Goal: Task Accomplishment & Management: Manage account settings

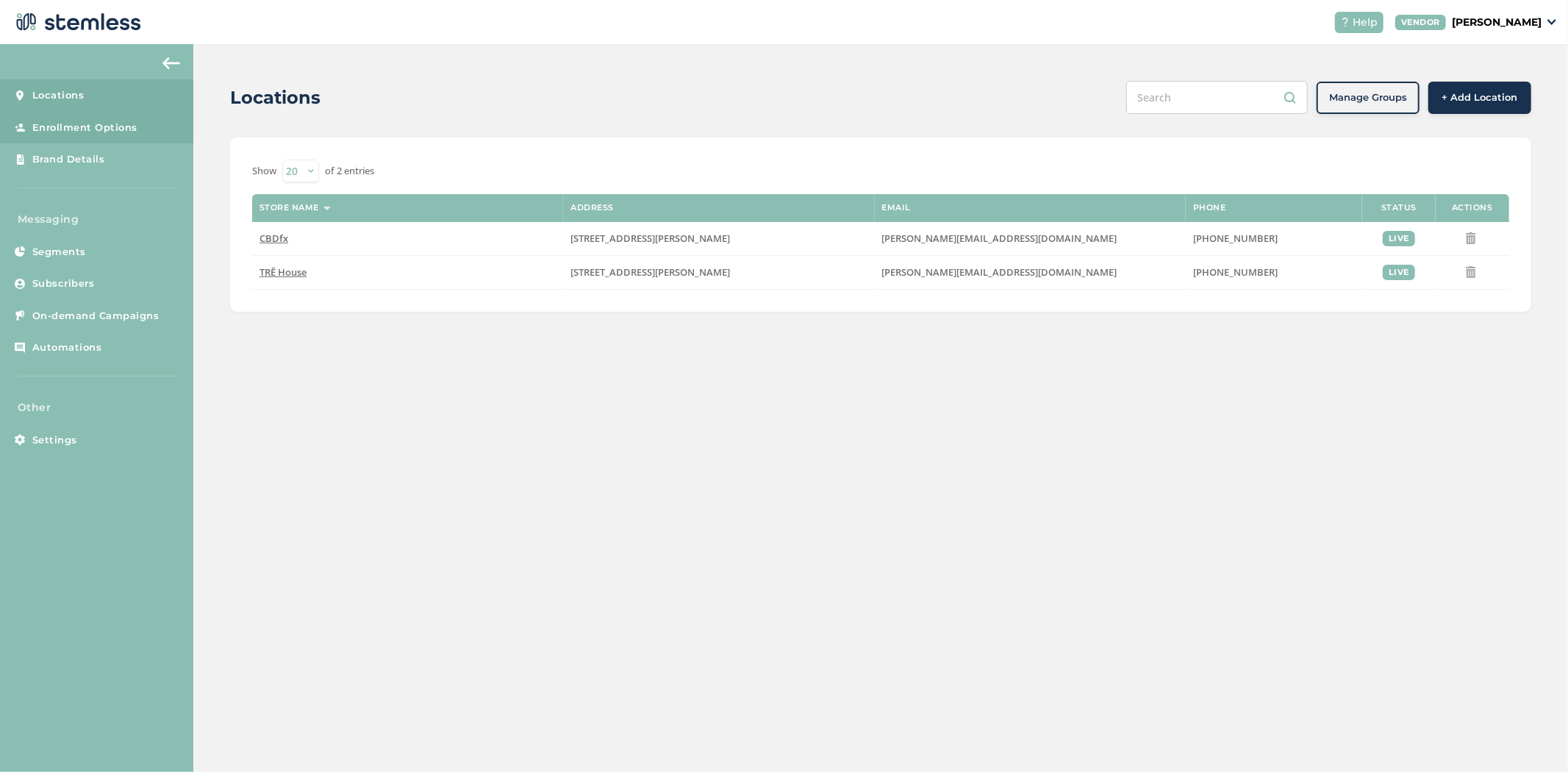
click at [109, 123] on span "Enrollment Options" at bounding box center [85, 128] width 105 height 14
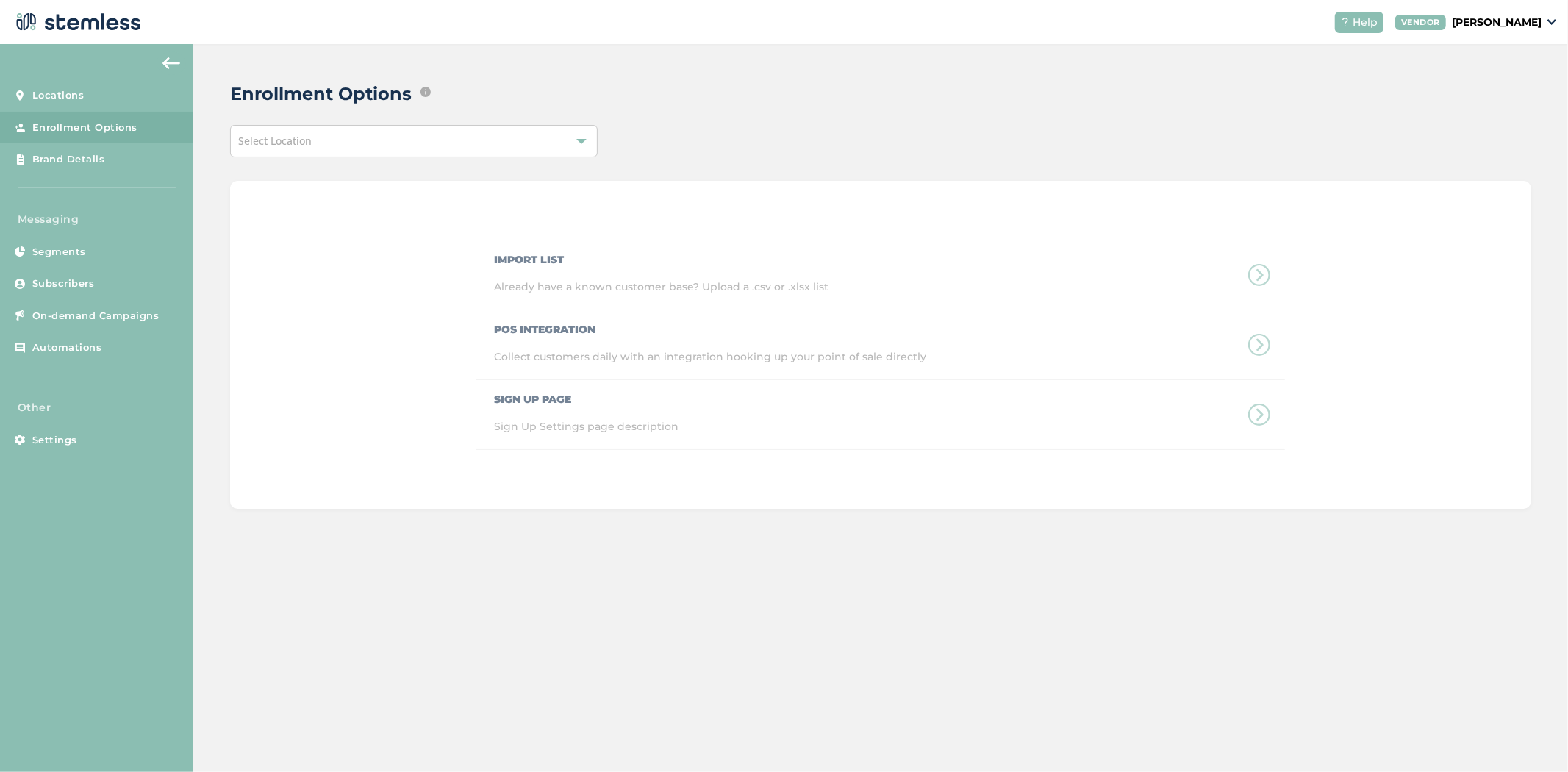
click at [437, 126] on div "Select Location" at bounding box center [414, 141] width 367 height 32
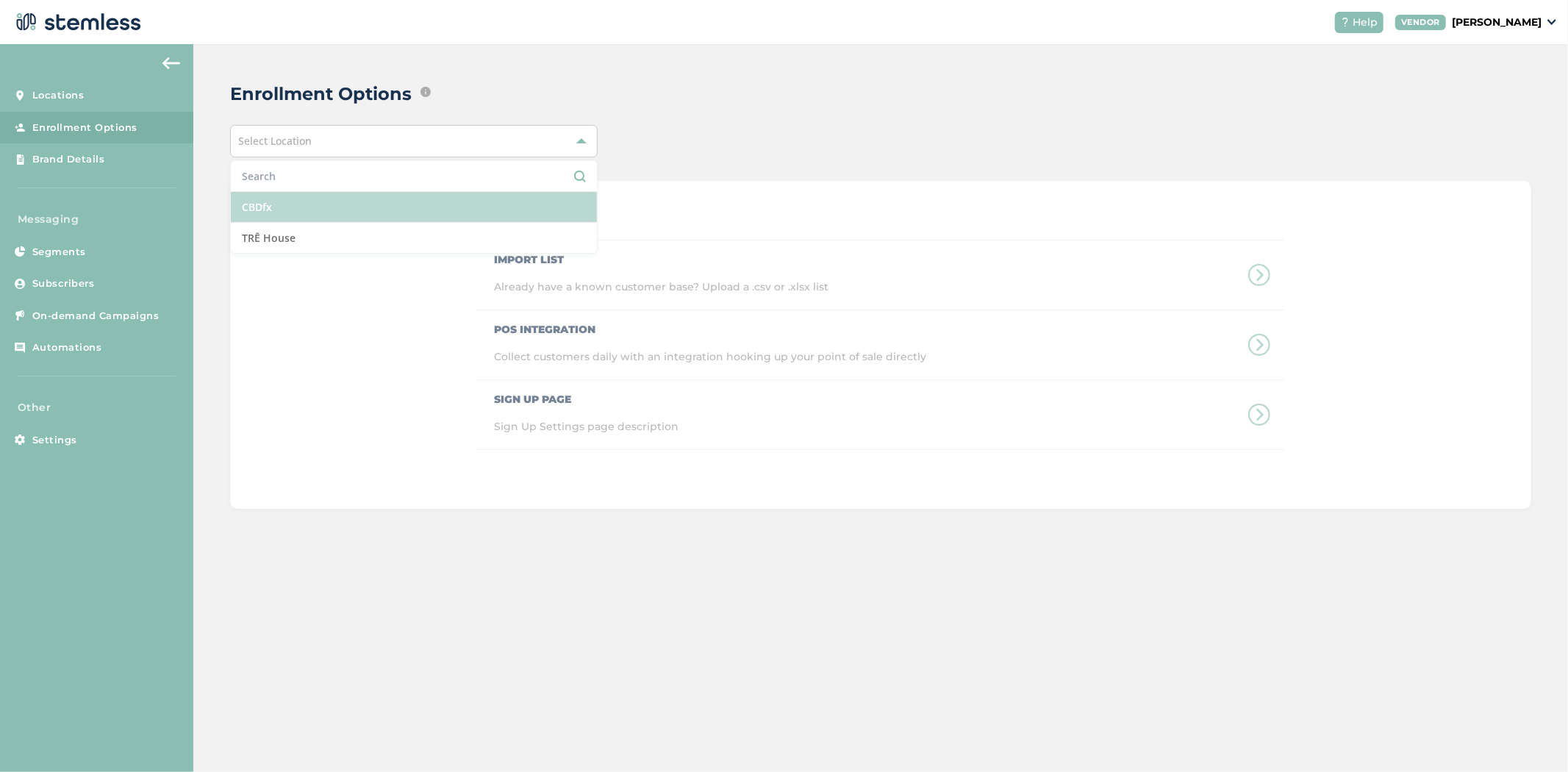
click at [410, 205] on li "CBDfx" at bounding box center [413, 208] width 367 height 30
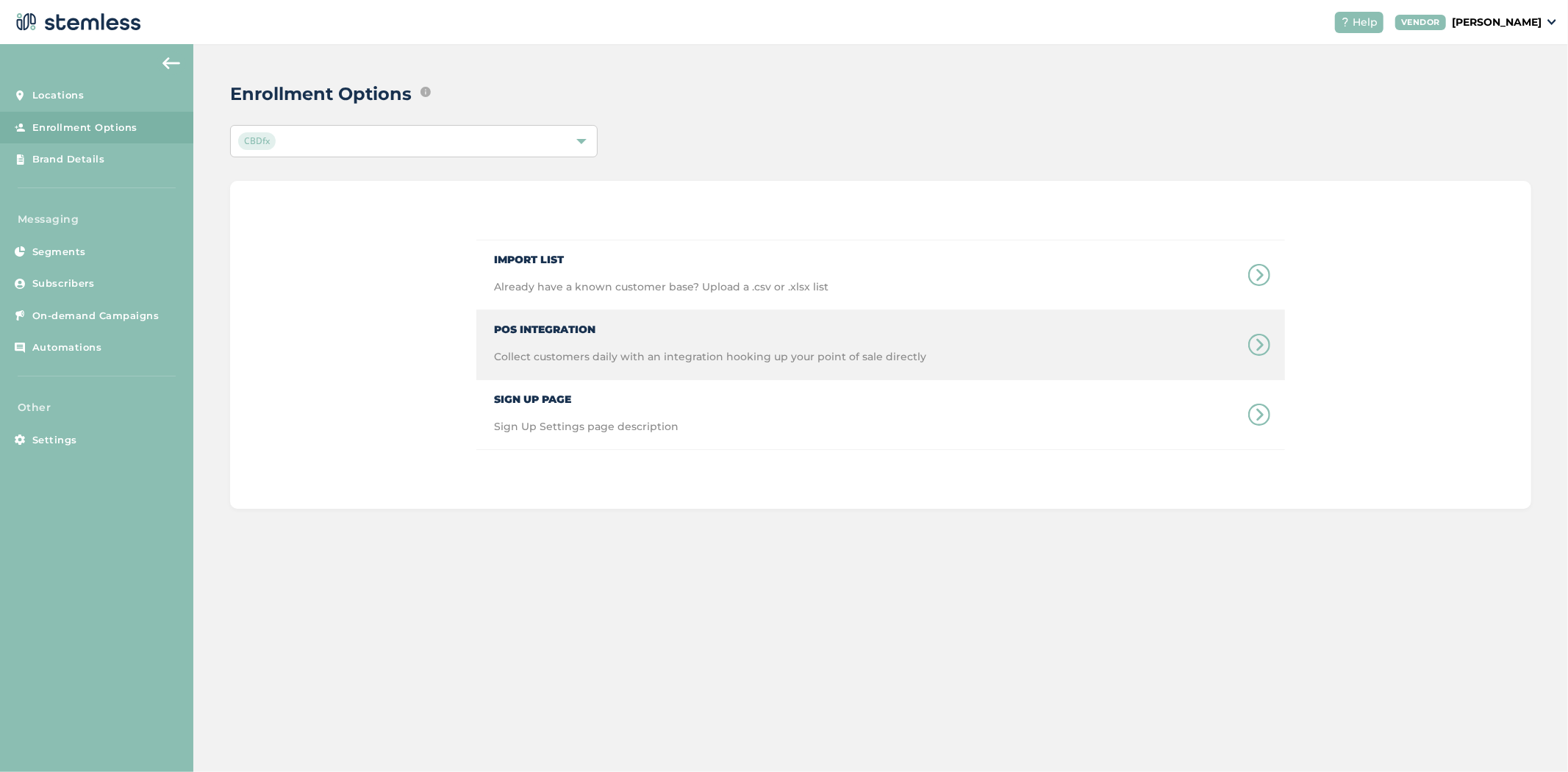
click at [597, 378] on span "Collect customers daily with an integration hooking up your point of sale direc…" at bounding box center [710, 365] width 432 height 30
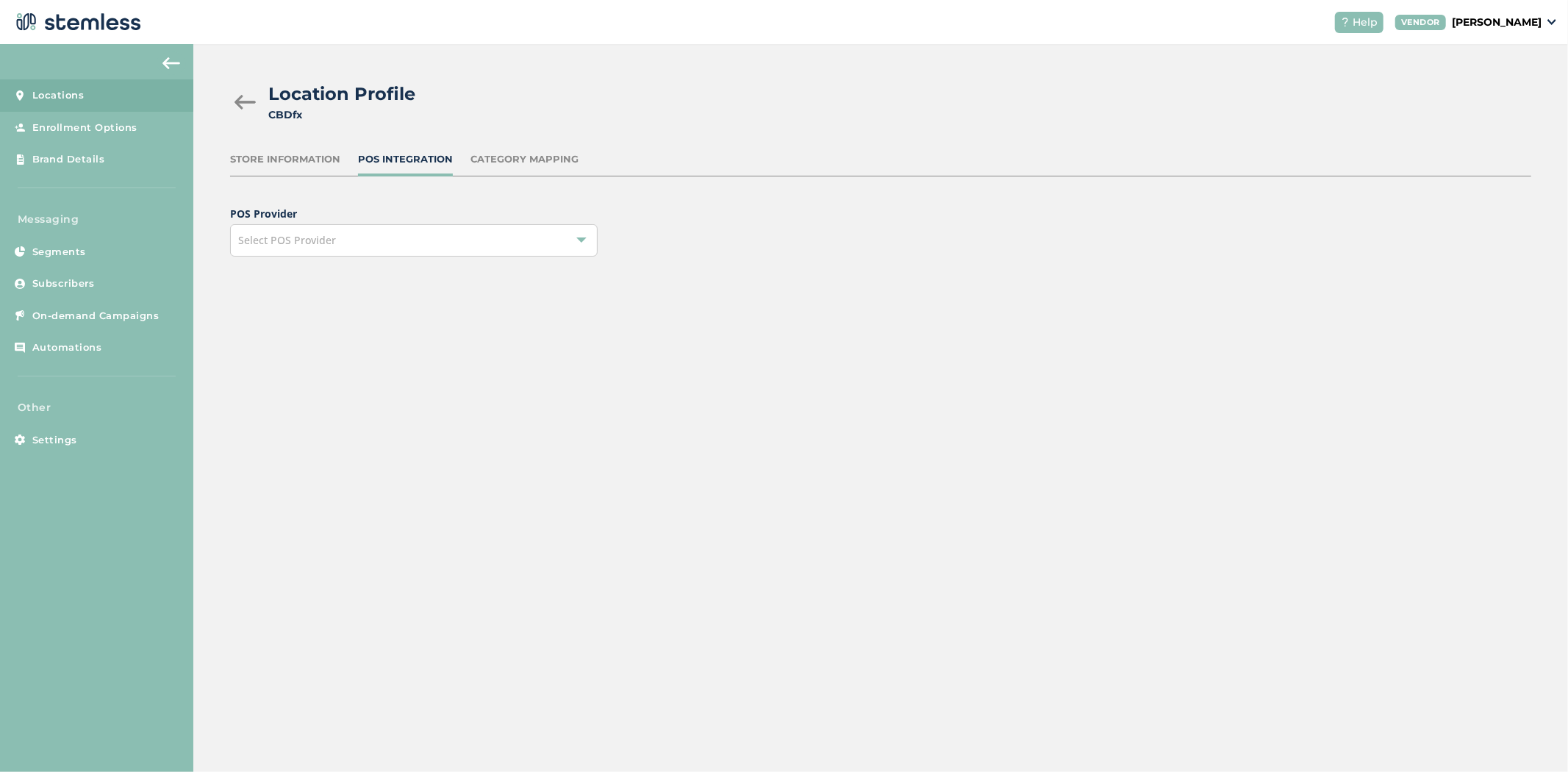
click at [248, 86] on div "Location Profile CBDfx" at bounding box center [875, 102] width 1290 height 42
click at [241, 103] on div at bounding box center [245, 102] width 30 height 14
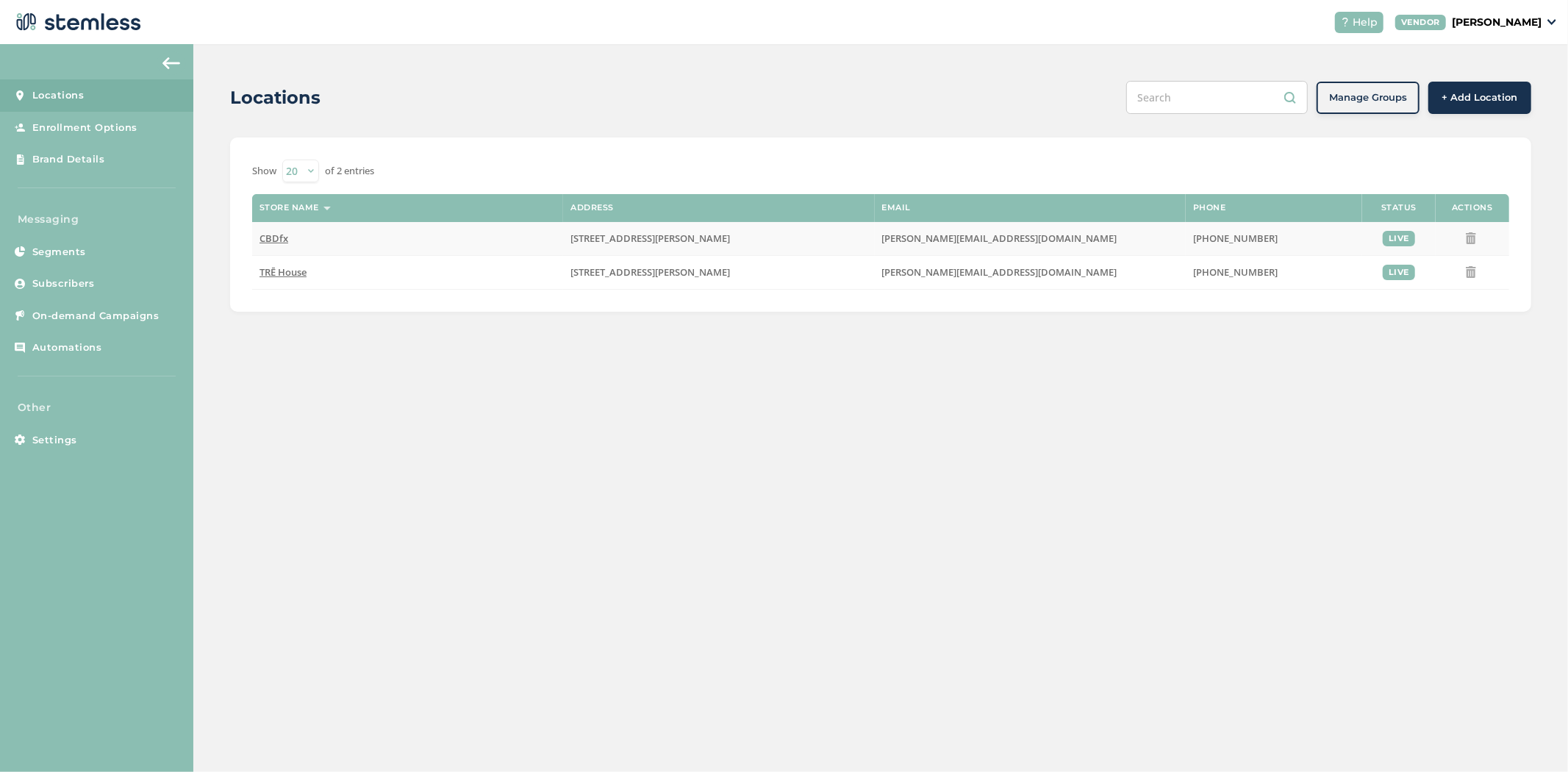
click at [283, 243] on span "CBDfx" at bounding box center [274, 238] width 29 height 13
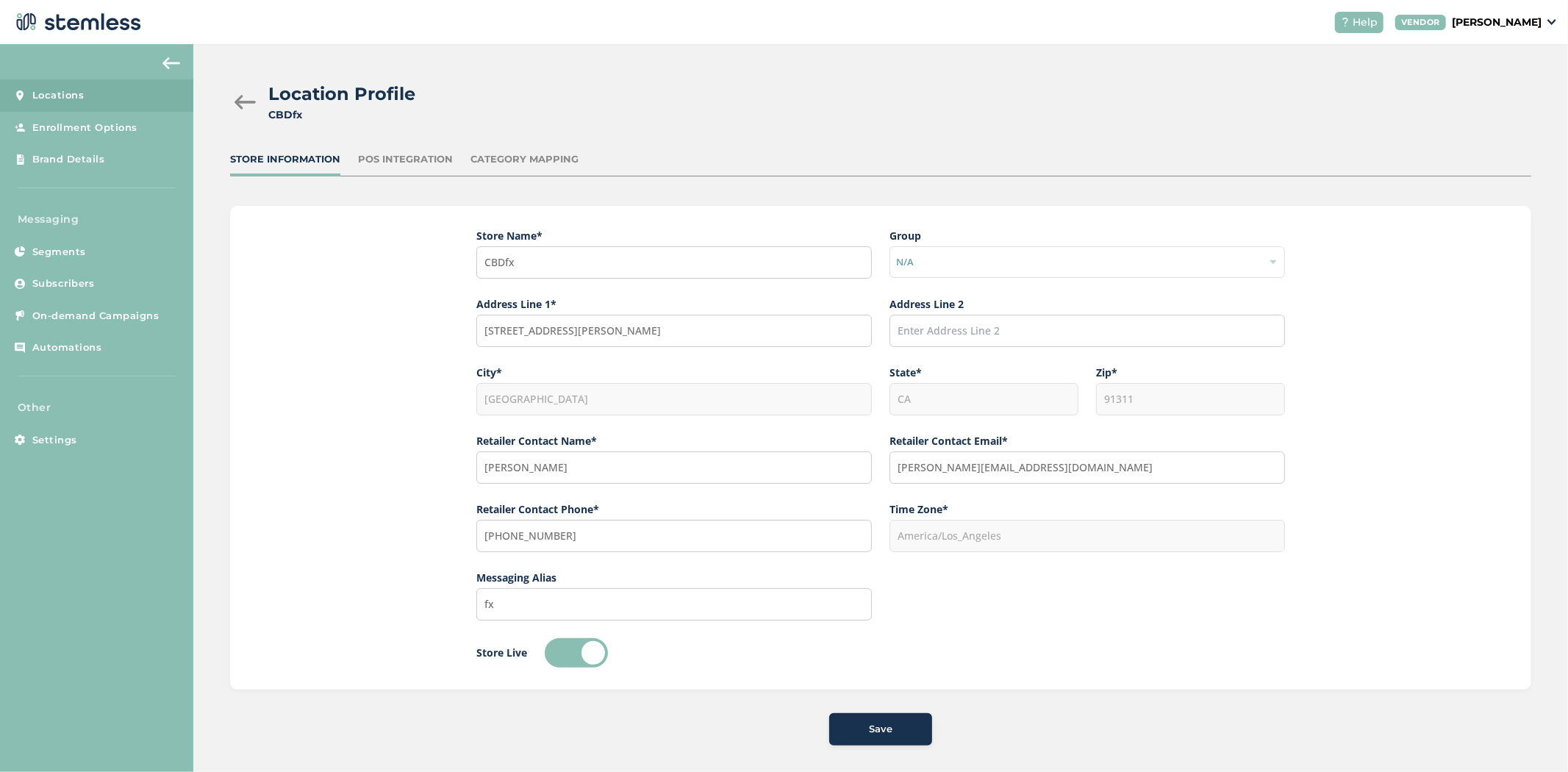
click at [244, 98] on div at bounding box center [245, 102] width 30 height 14
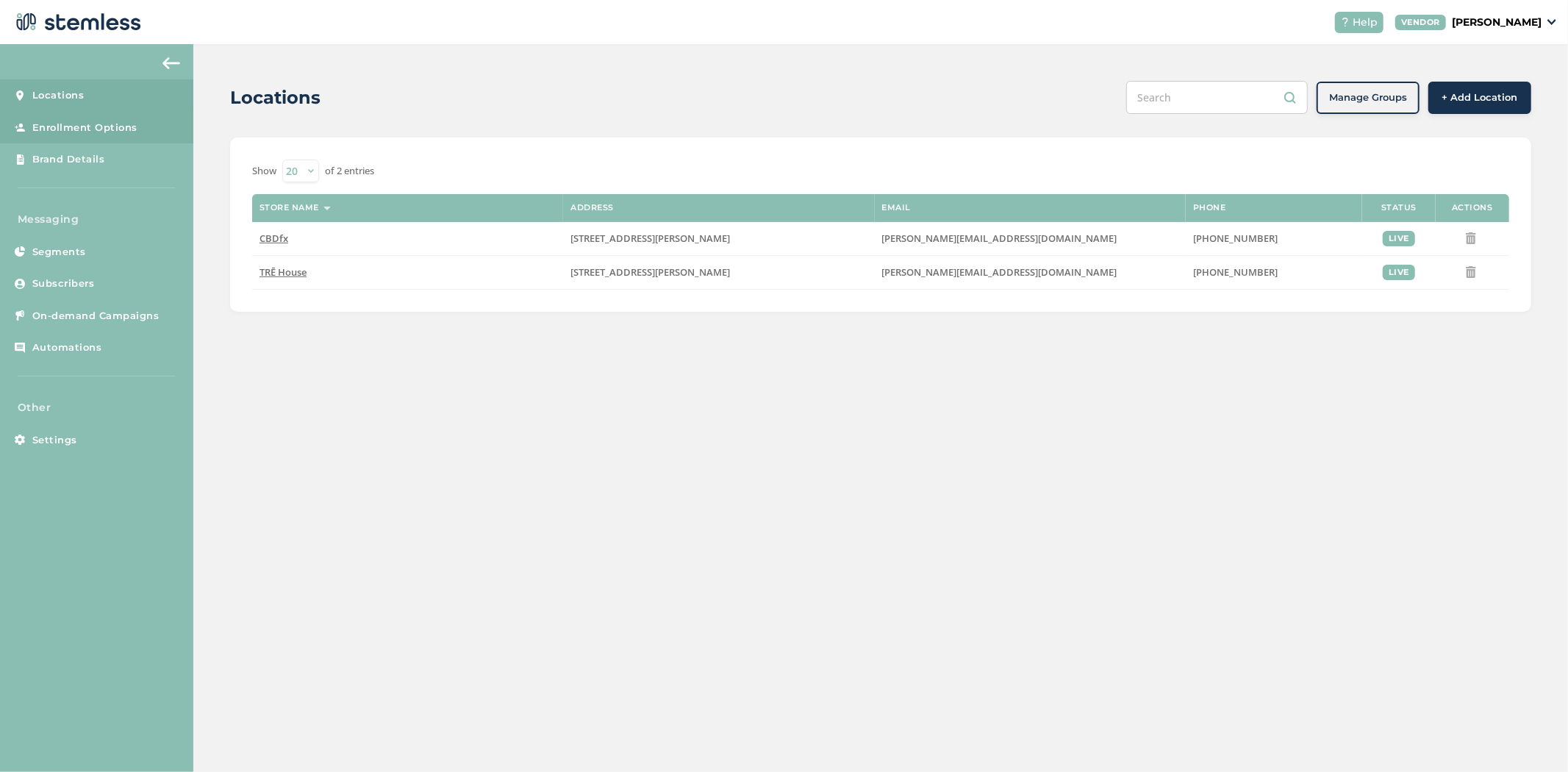
click at [142, 125] on link "Enrollment Options" at bounding box center [96, 128] width 193 height 32
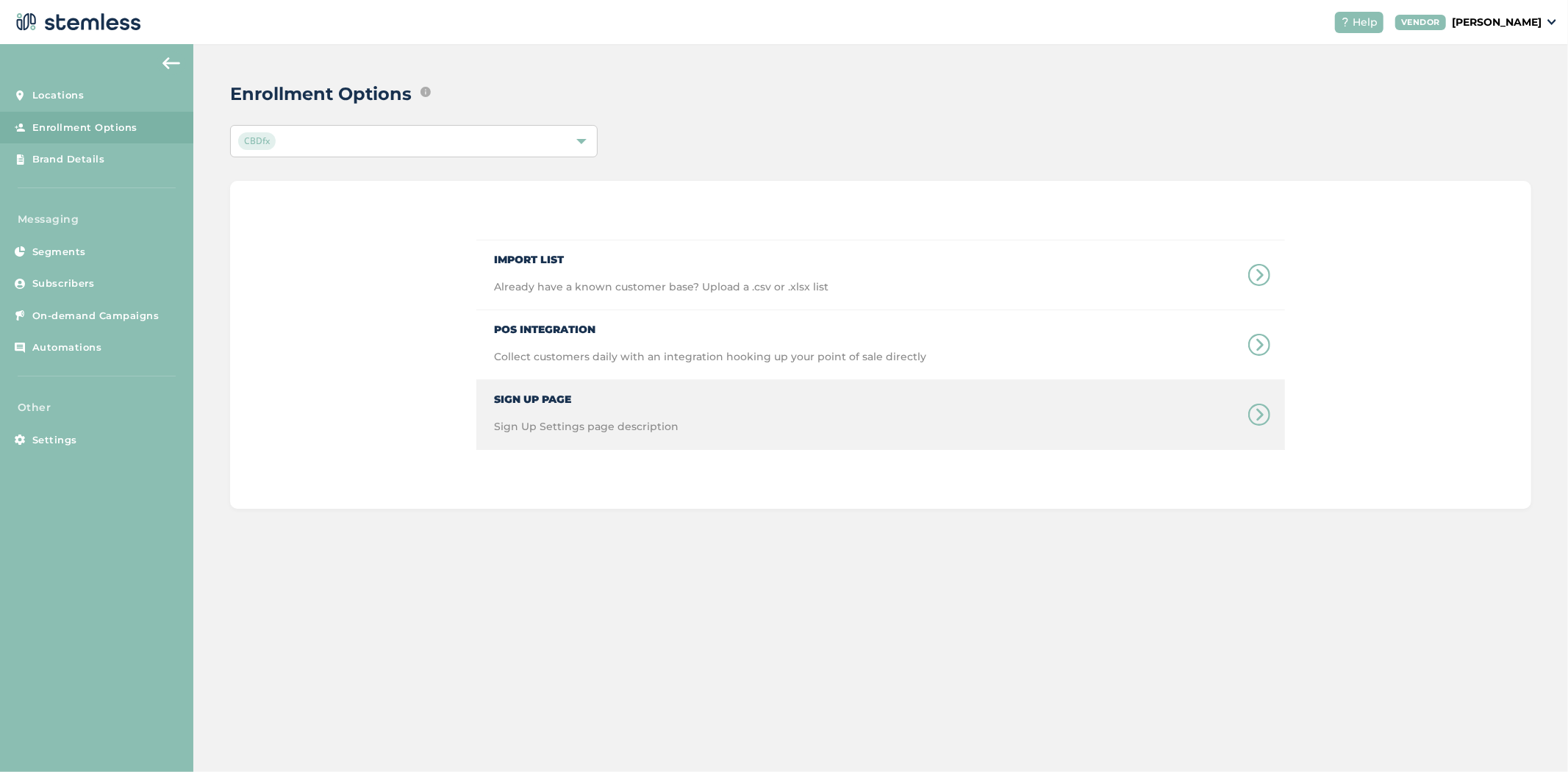
click at [593, 415] on div "Sign Up Page Sign Up Settings page description" at bounding box center [577, 414] width 202 height 69
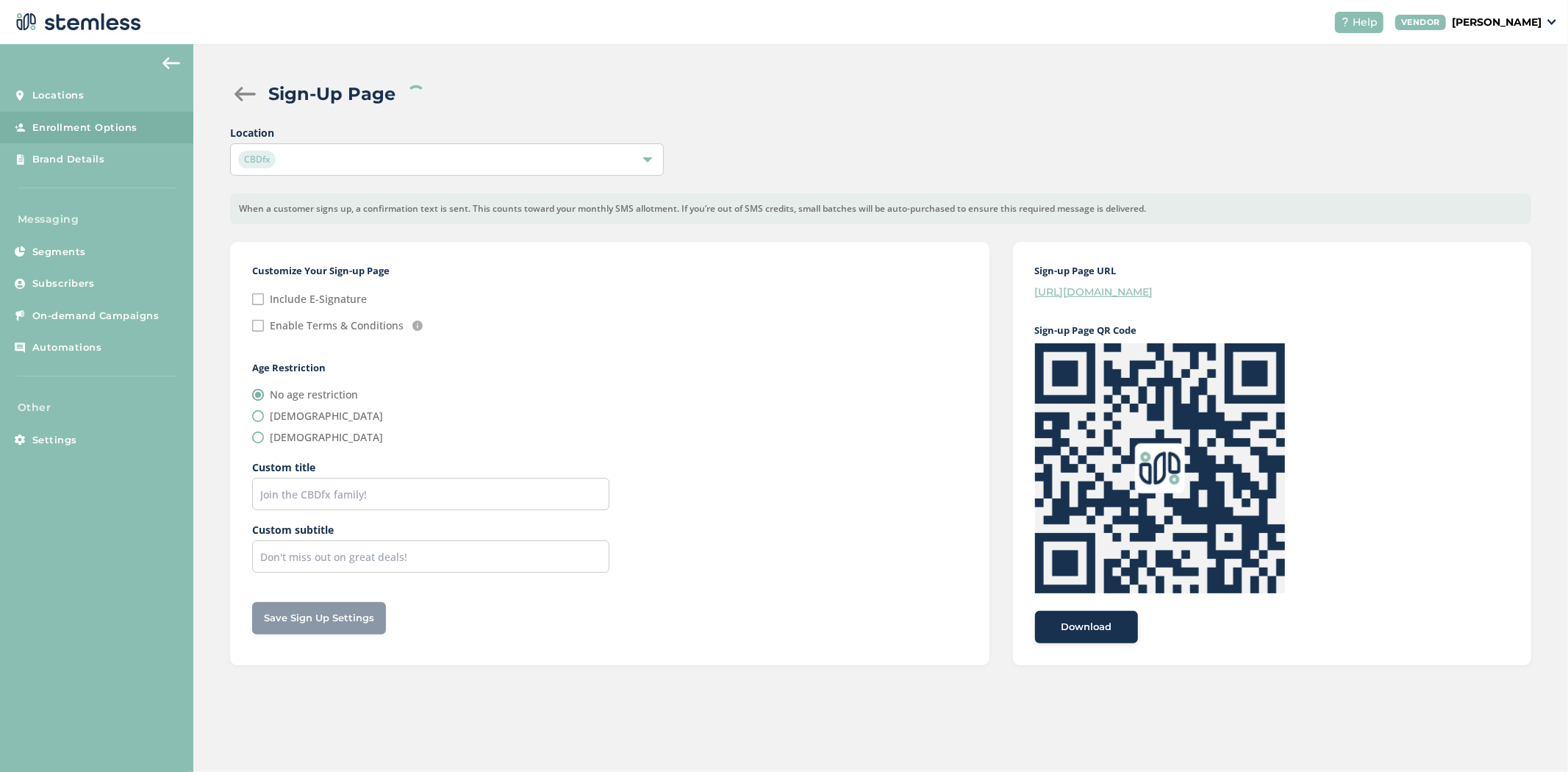
checkbox input "false"
click at [1067, 621] on span "Download" at bounding box center [1085, 626] width 50 height 14
click at [1102, 288] on link "[URL][DOMAIN_NAME]" at bounding box center [1094, 292] width 118 height 13
click at [125, 170] on link "Brand Details" at bounding box center [96, 160] width 193 height 32
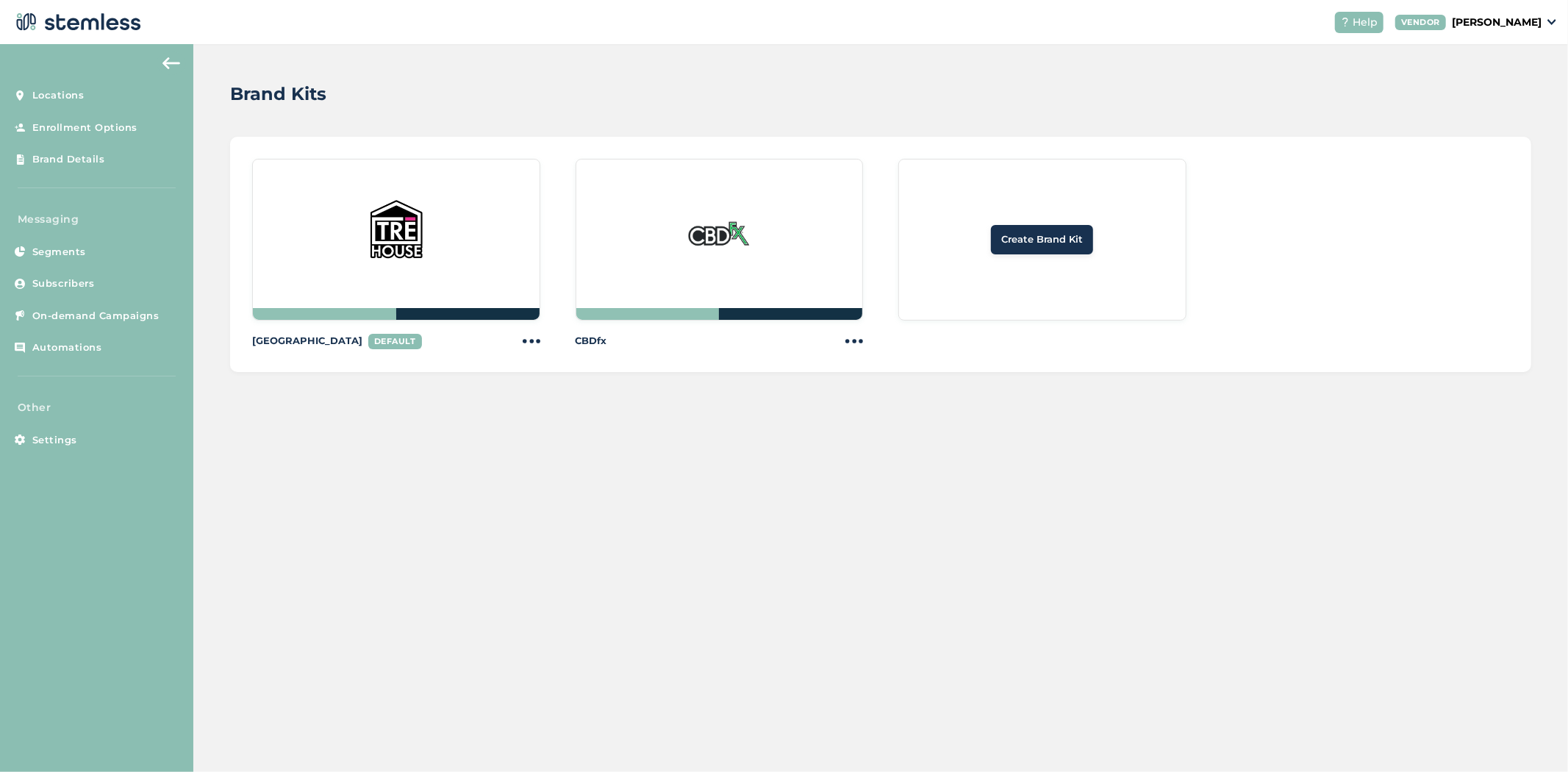
click at [634, 273] on div at bounding box center [720, 240] width 288 height 162
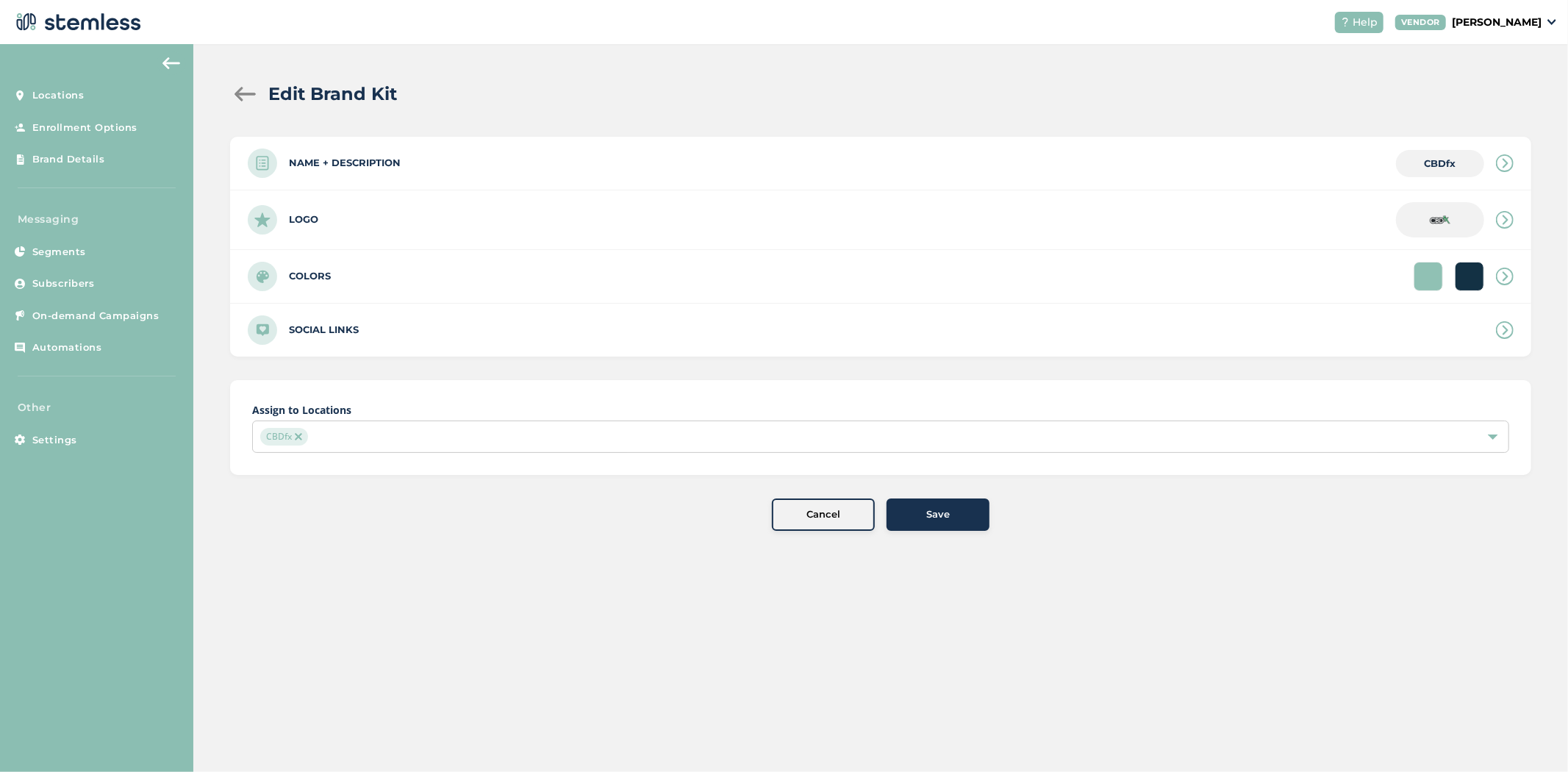
click at [1498, 276] on icon at bounding box center [1505, 276] width 18 height 18
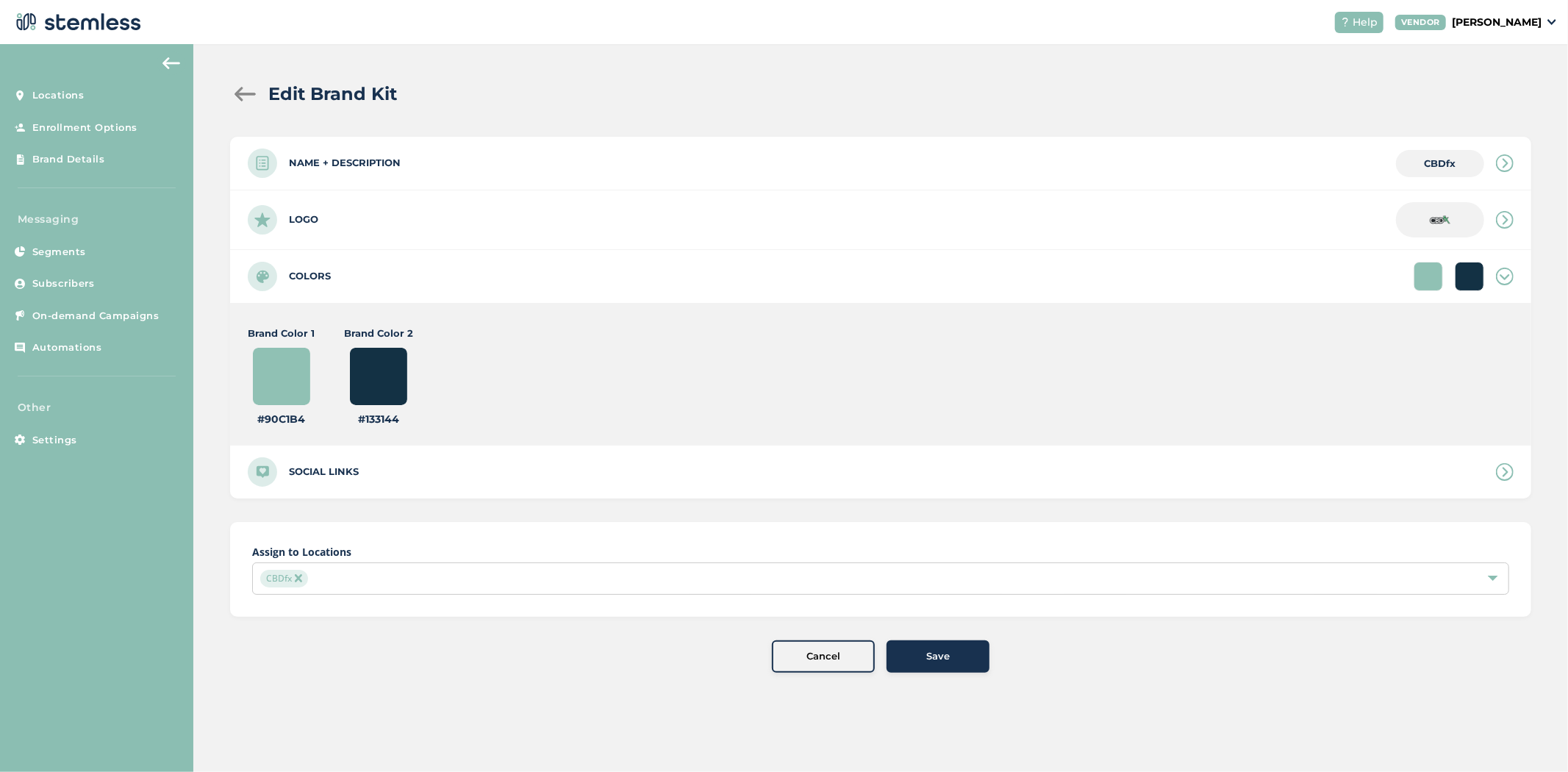
click at [306, 387] on input "#90c1b4" at bounding box center [282, 377] width 59 height 59
click at [267, 367] on input "#90c198" at bounding box center [282, 377] width 59 height 59
type input "#14db36"
click at [543, 603] on div "Assign to Locations CBDfx" at bounding box center [881, 569] width 1301 height 95
drag, startPoint x: 436, startPoint y: 377, endPoint x: 392, endPoint y: 377, distance: 44.0
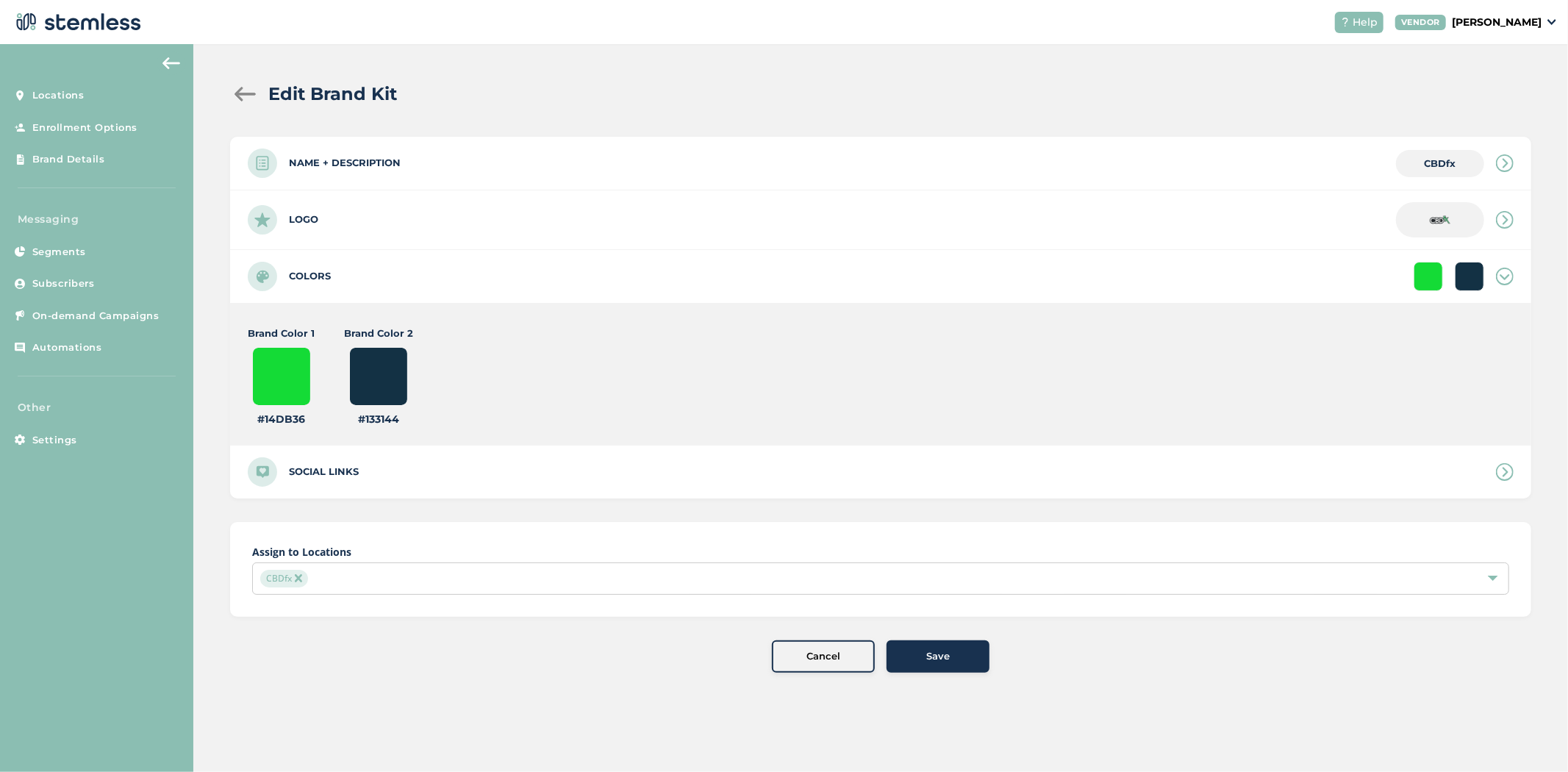
click at [411, 377] on div "Brand Color 1 #14db36 #14db36 Brand Color 2 #133144 #133144" at bounding box center [564, 377] width 633 height 101
click at [392, 377] on input "#133144" at bounding box center [379, 377] width 59 height 59
type input "#0d0d0d"
click at [706, 667] on div "Cancel Save" at bounding box center [881, 657] width 1301 height 32
click at [912, 650] on div "Save" at bounding box center [938, 656] width 79 height 14
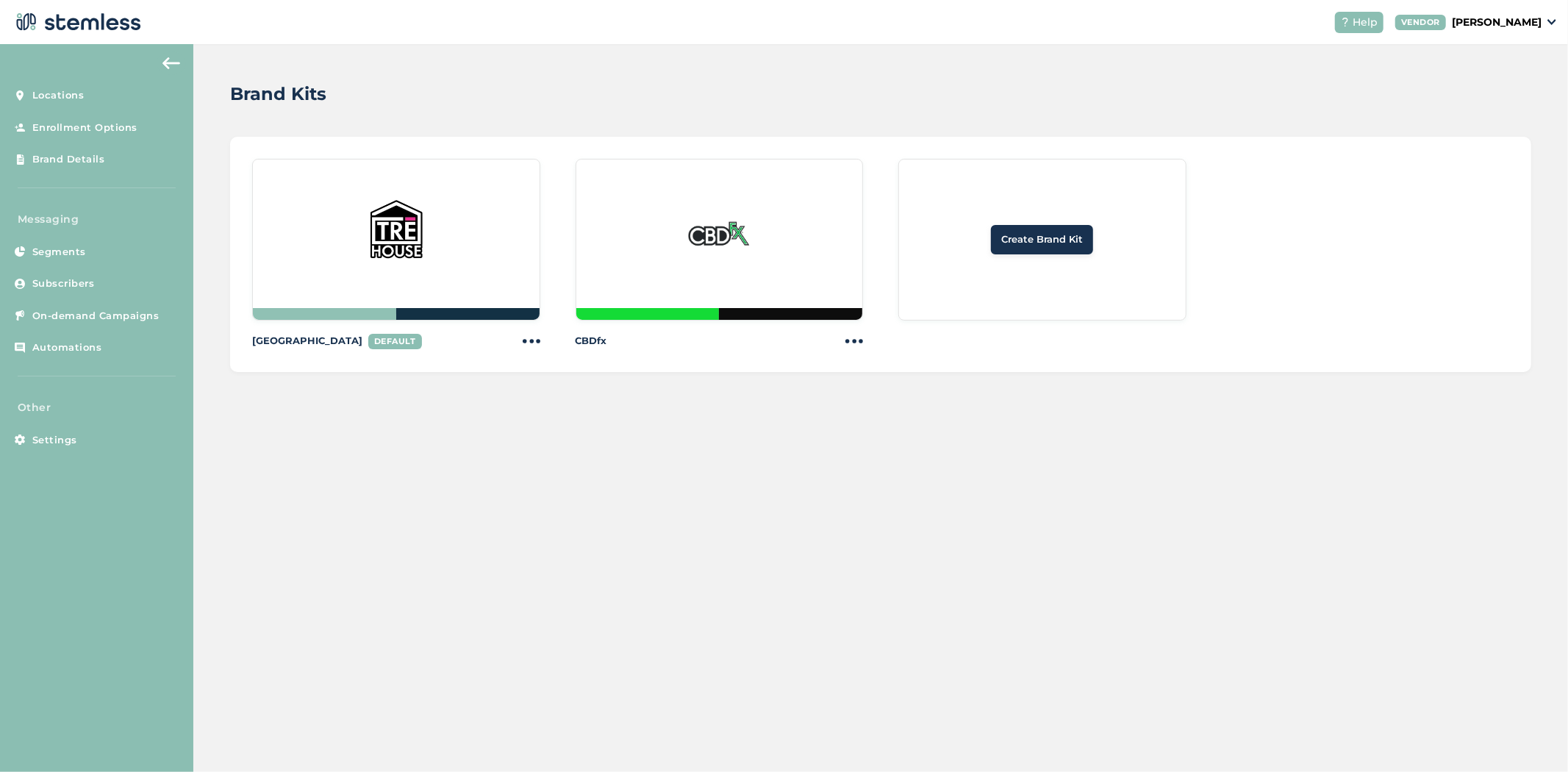
click at [679, 277] on div at bounding box center [720, 240] width 288 height 162
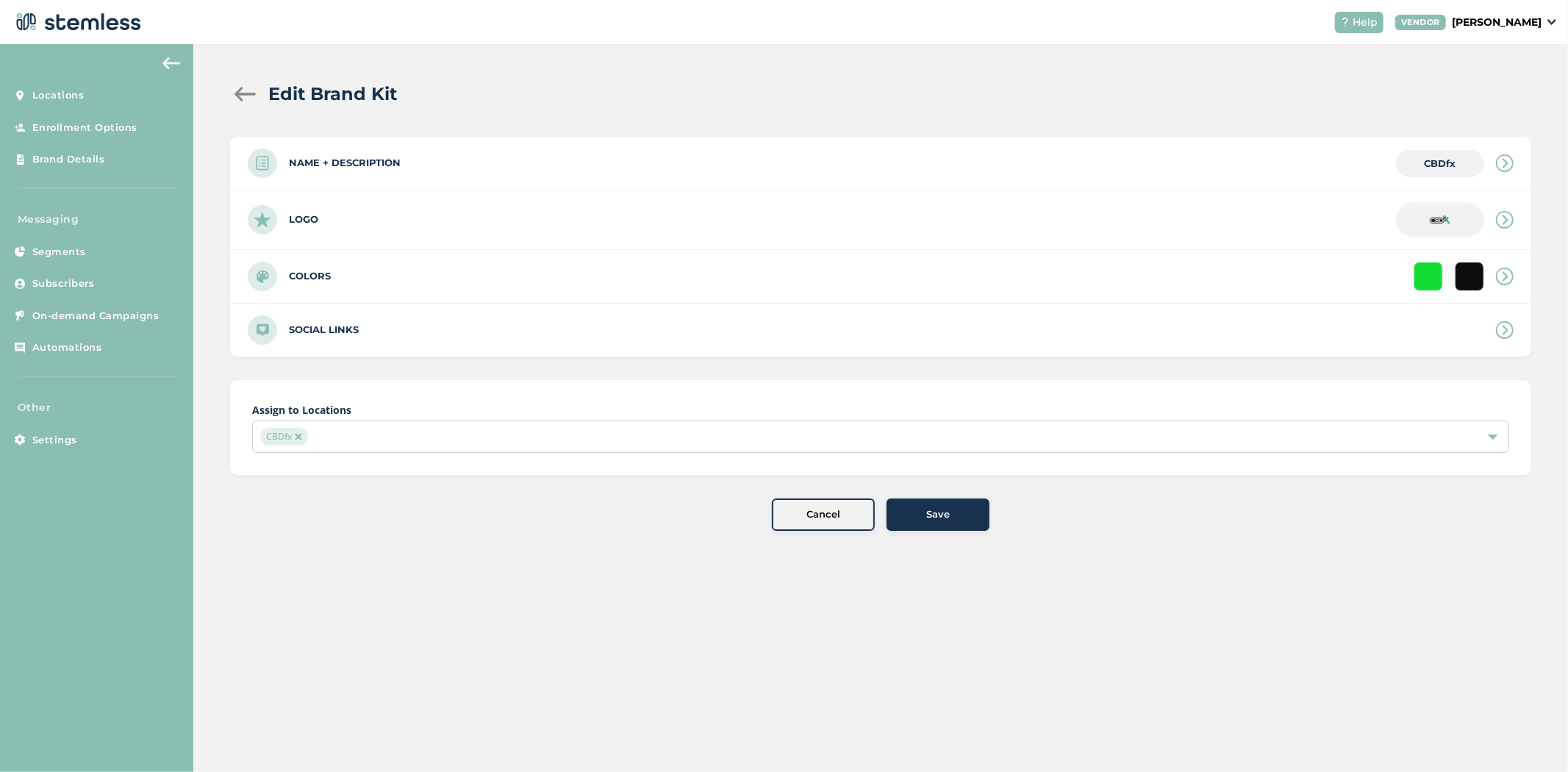
click at [1162, 278] on div "Colors" at bounding box center [881, 277] width 1301 height 53
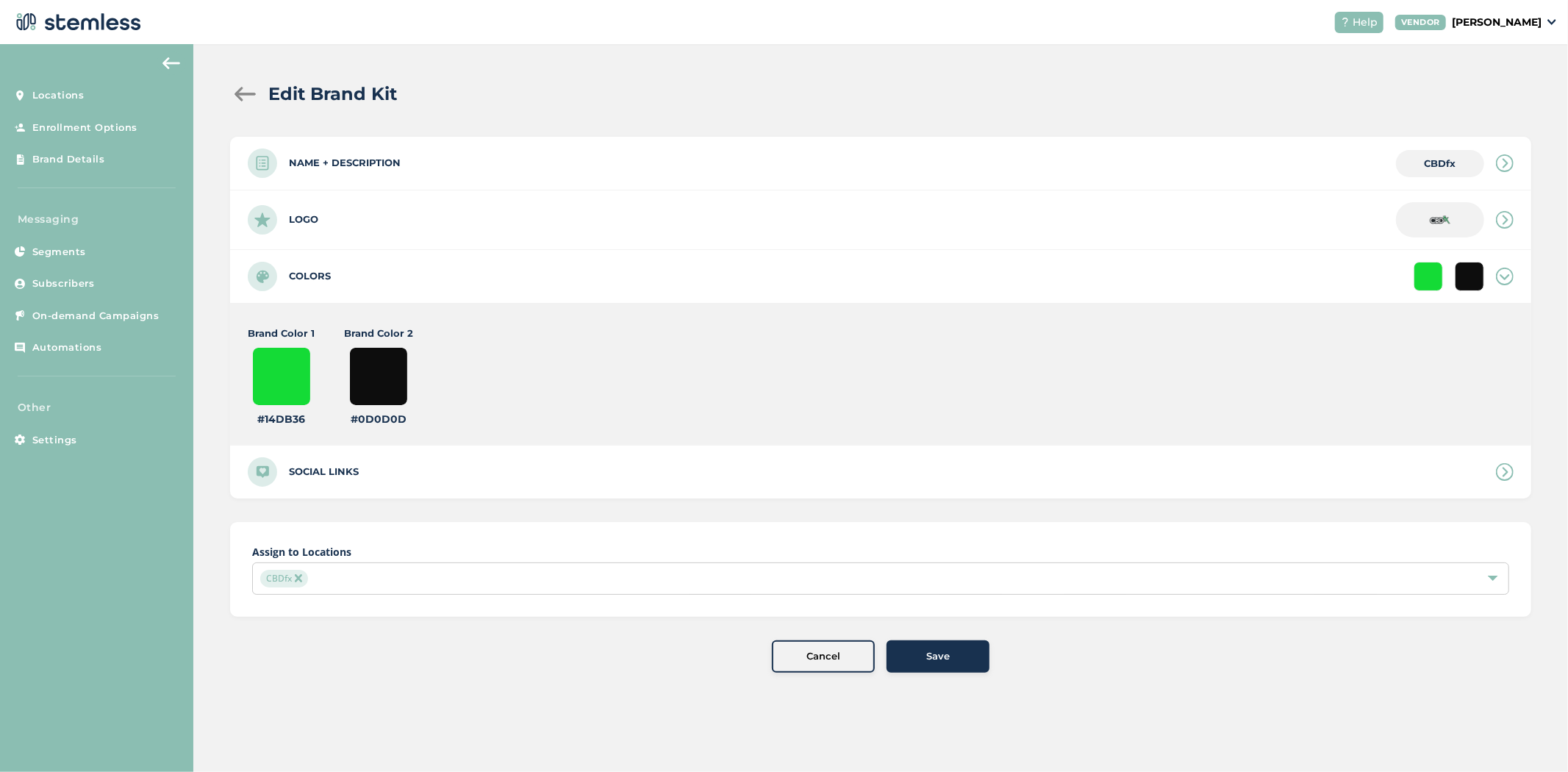
click at [268, 364] on input "#14db36" at bounding box center [282, 377] width 59 height 59
click at [285, 364] on input "#14db36" at bounding box center [282, 377] width 59 height 59
type input "#10cb30"
click at [977, 657] on div "Save" at bounding box center [938, 656] width 79 height 14
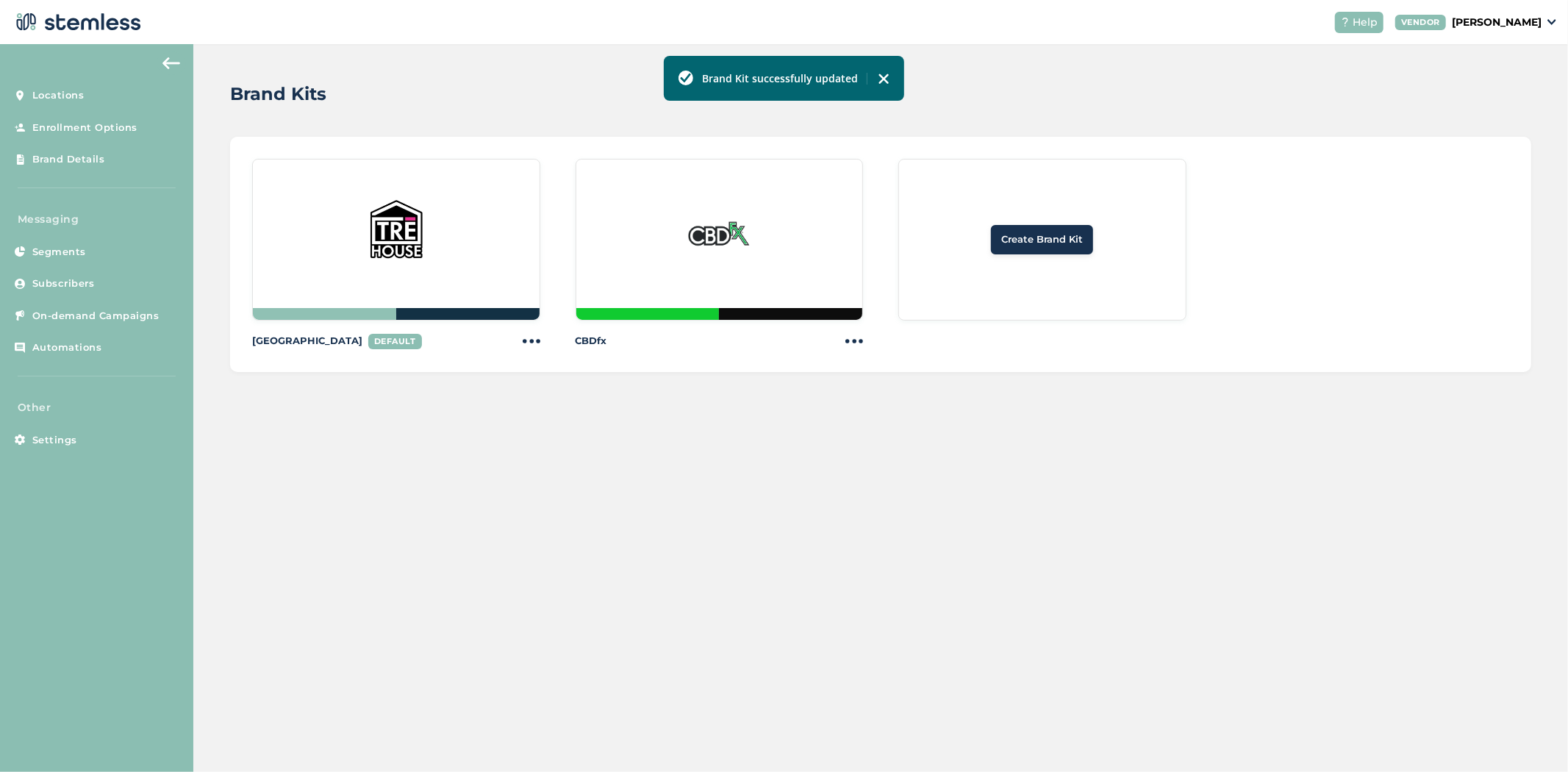
click at [637, 311] on div at bounding box center [647, 314] width 144 height 11
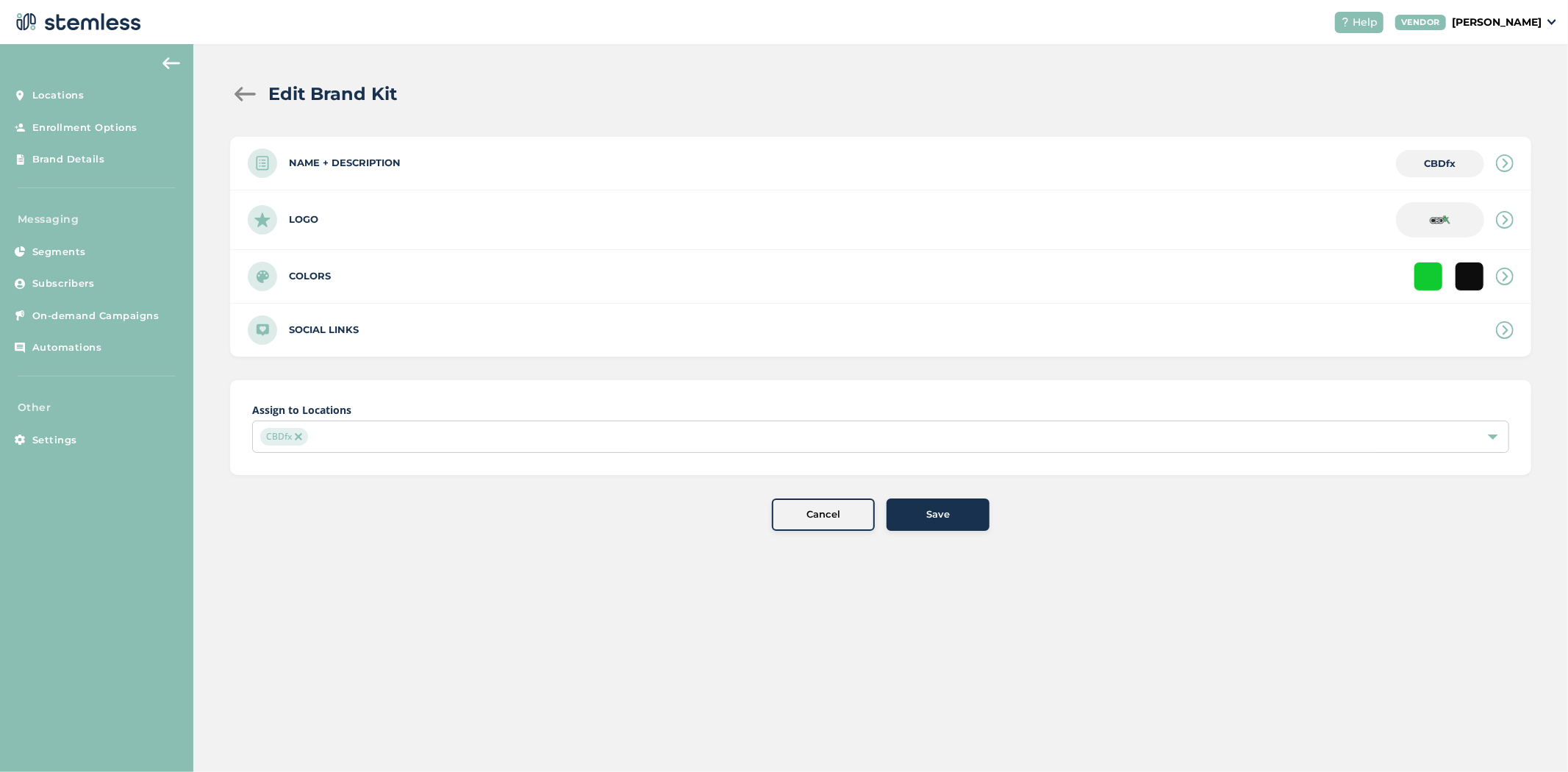
click at [405, 266] on div "Colors" at bounding box center [881, 277] width 1301 height 53
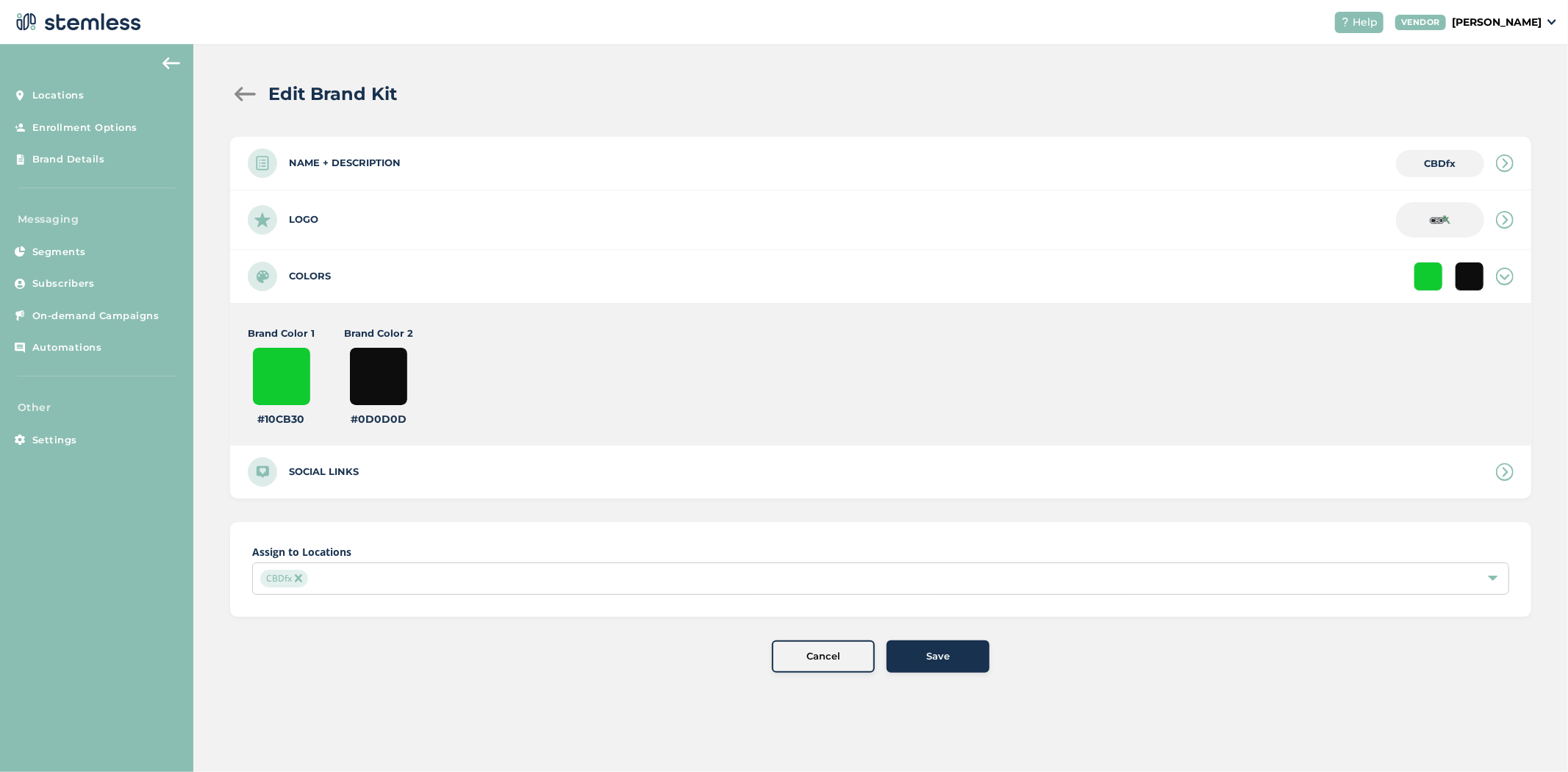
click at [308, 357] on input "#10cb30" at bounding box center [282, 377] width 59 height 59
type input "#08af24"
click at [909, 656] on div "Save" at bounding box center [938, 656] width 79 height 14
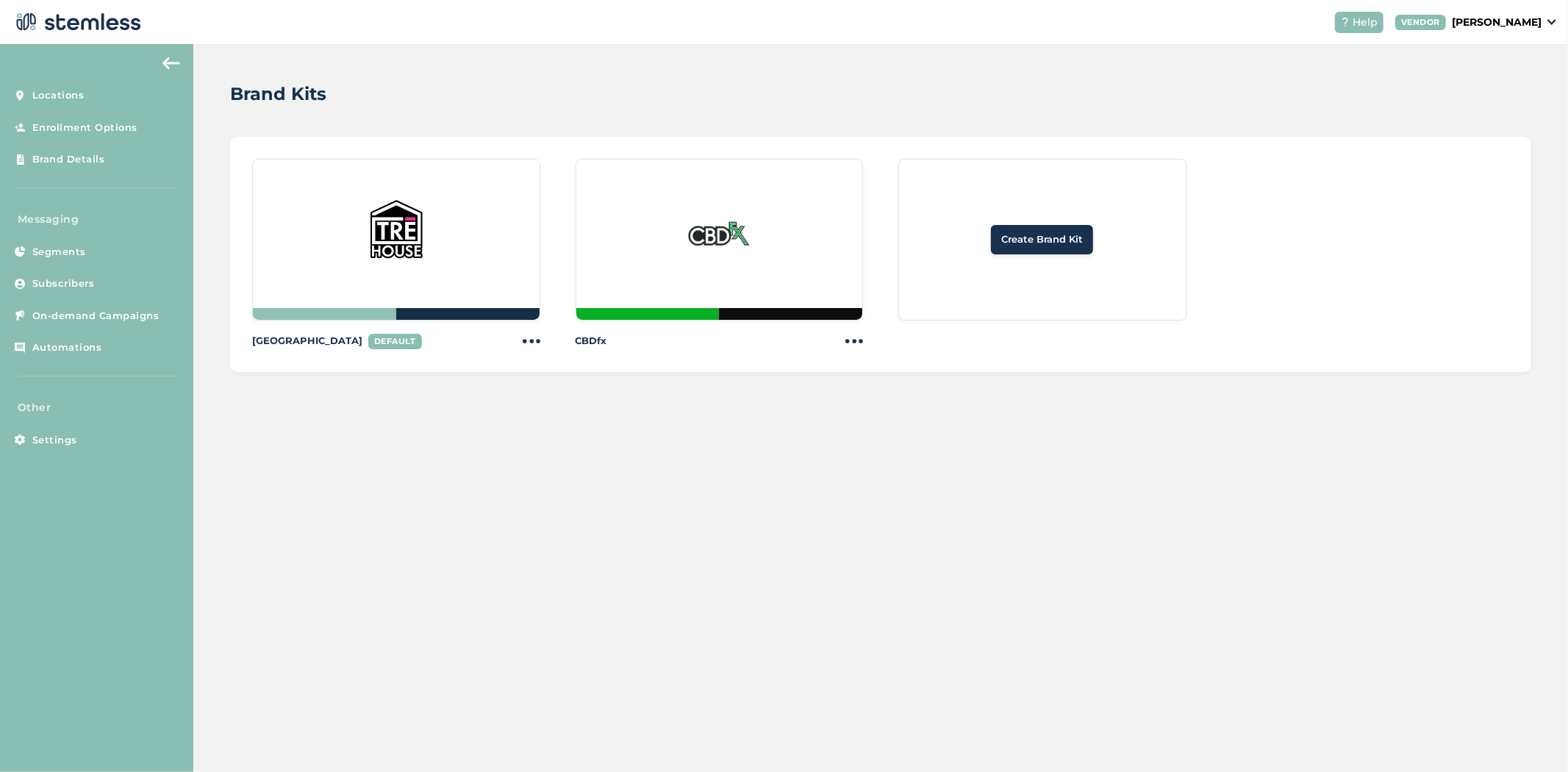
click at [741, 263] on img at bounding box center [719, 234] width 70 height 70
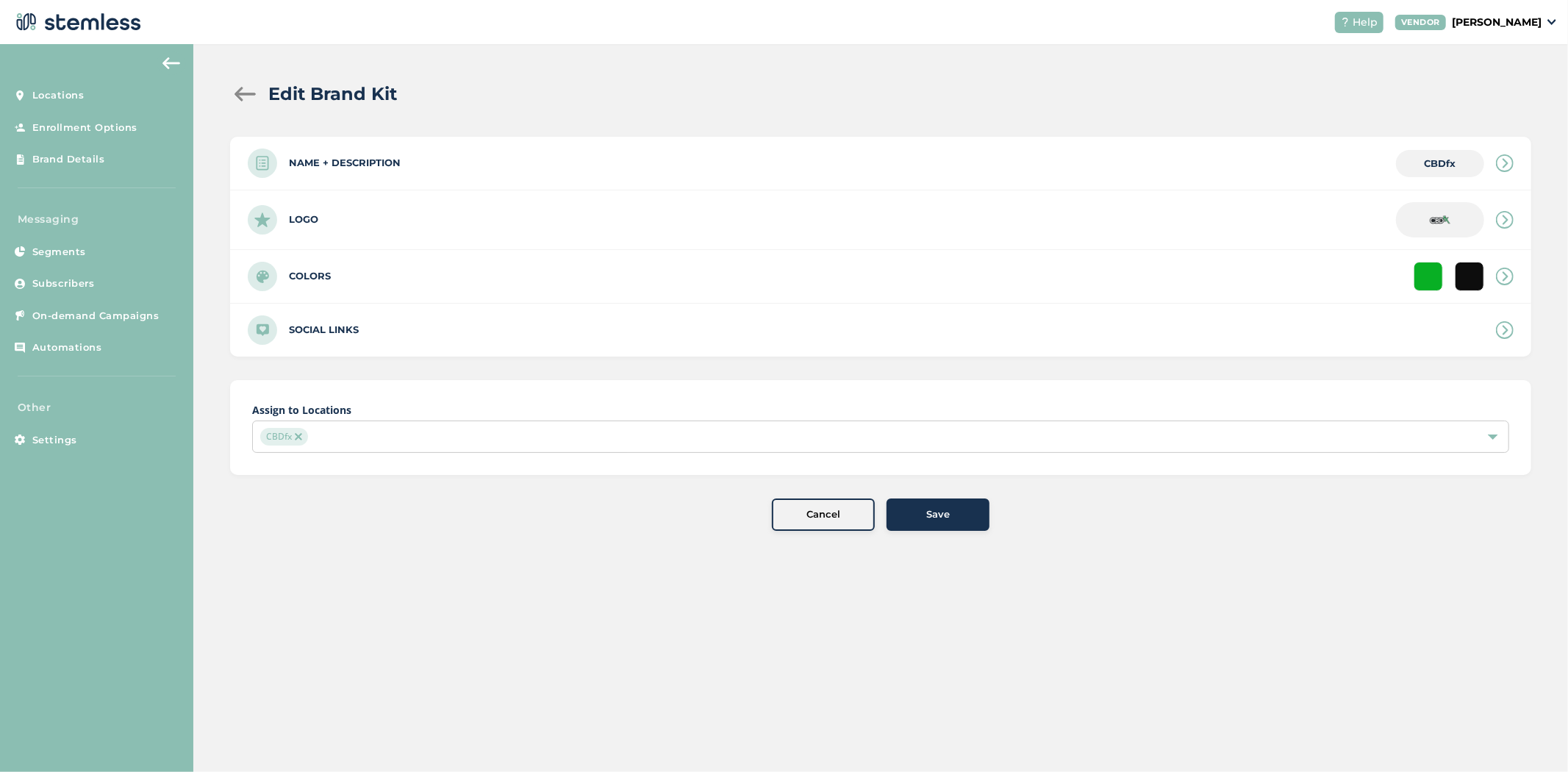
click at [476, 283] on div "Colors" at bounding box center [881, 277] width 1301 height 53
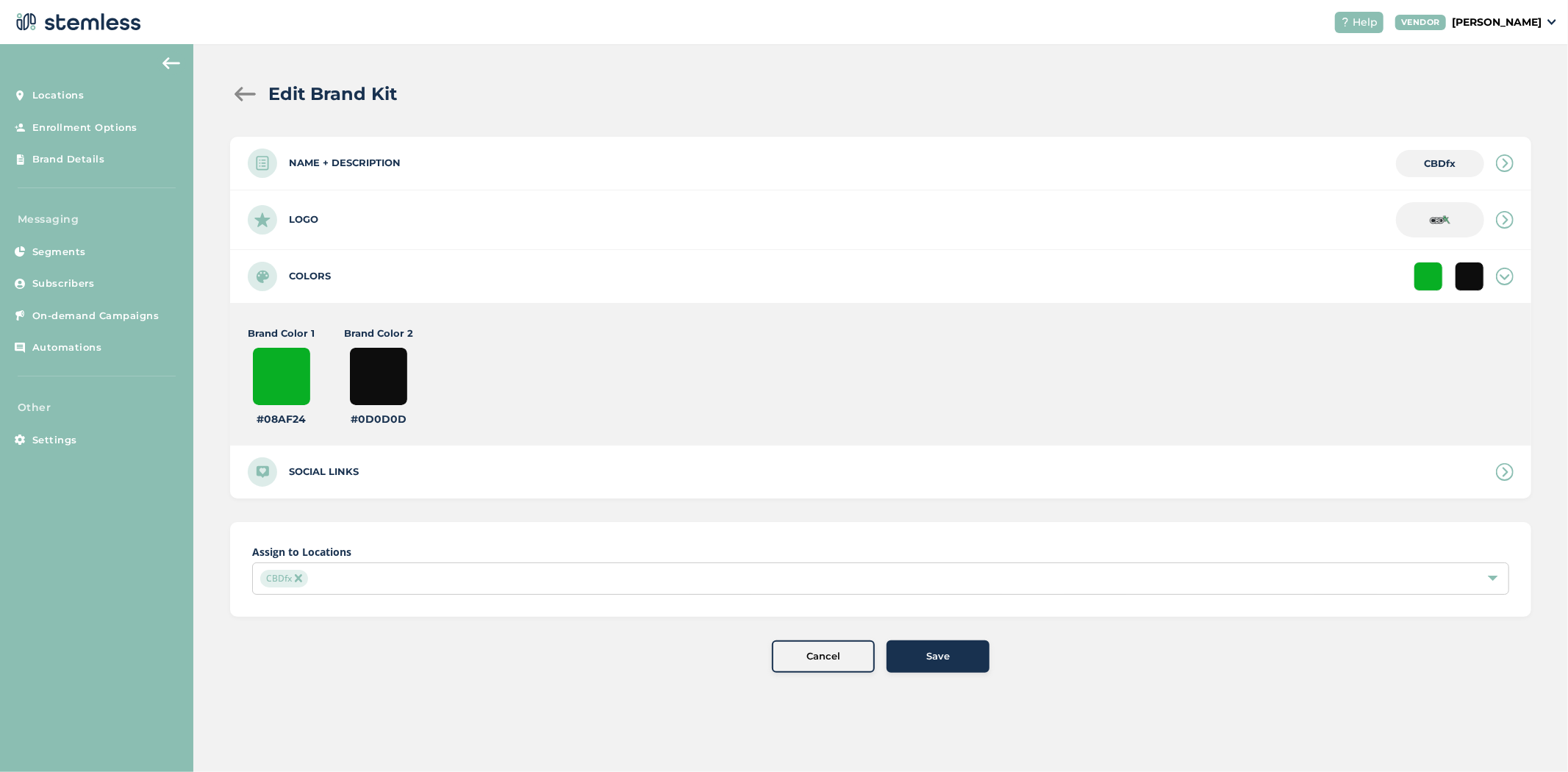
click at [367, 386] on input "#0d0d0d" at bounding box center [379, 377] width 59 height 59
type input "#12bf26"
click at [317, 391] on div "Brand Color 1 #08af24 #08af24 Brand Color 2 #12bf26 #12bf26" at bounding box center [564, 377] width 633 height 101
click at [288, 384] on input "#08af24" at bounding box center [282, 377] width 59 height 59
type input "#000000"
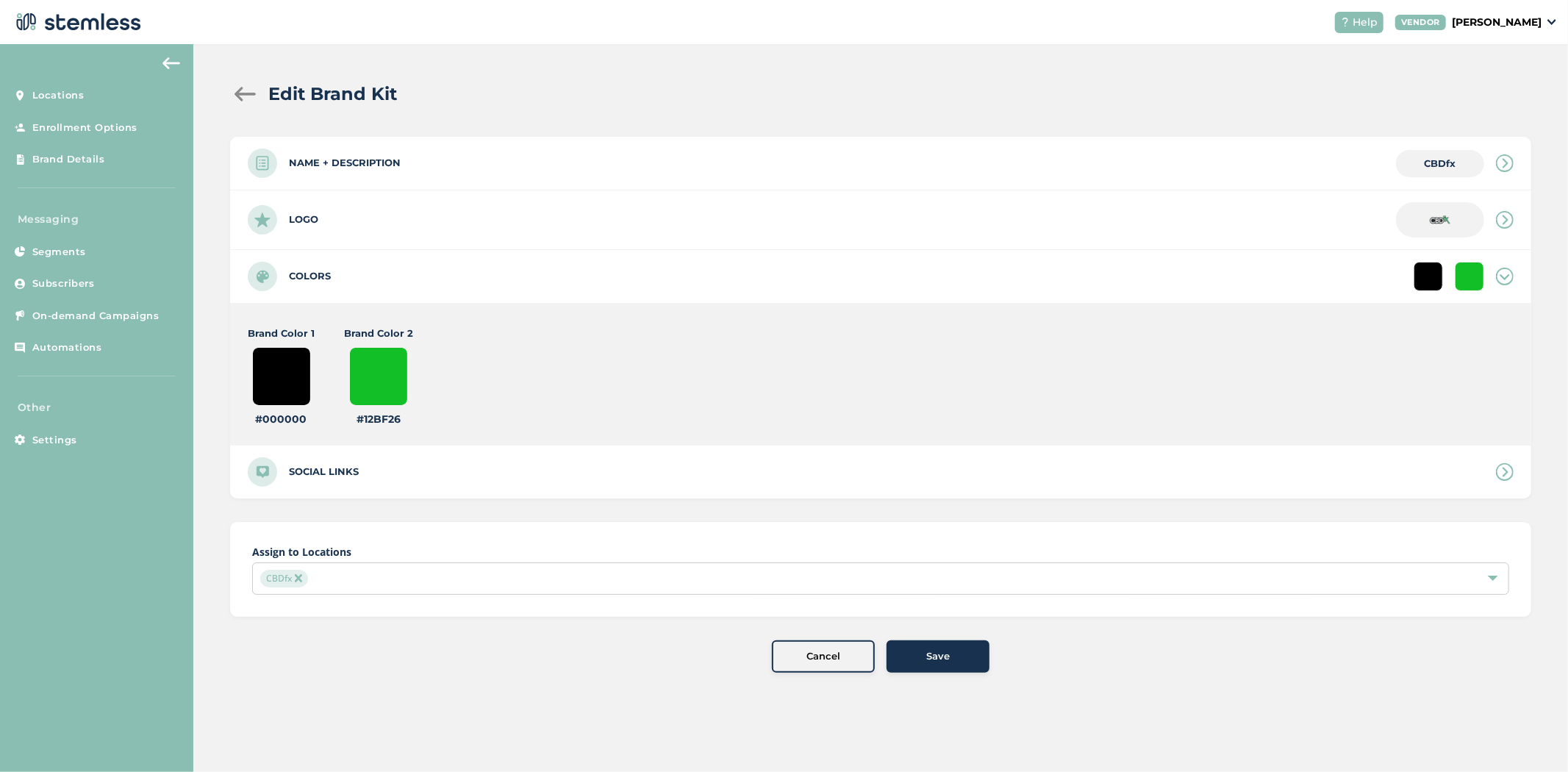
click at [954, 659] on div "Save" at bounding box center [938, 656] width 79 height 14
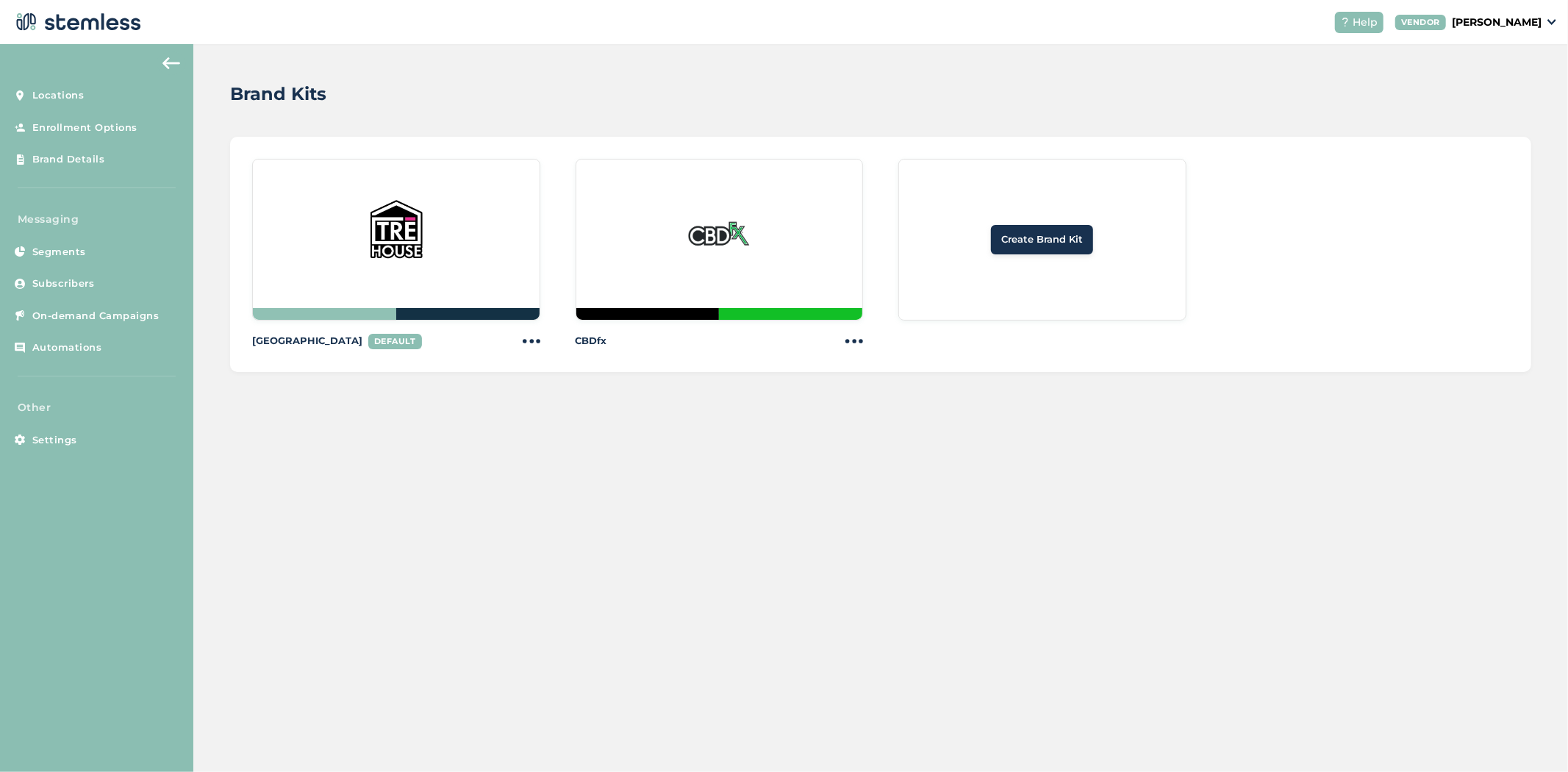
click at [703, 265] on img at bounding box center [719, 234] width 70 height 70
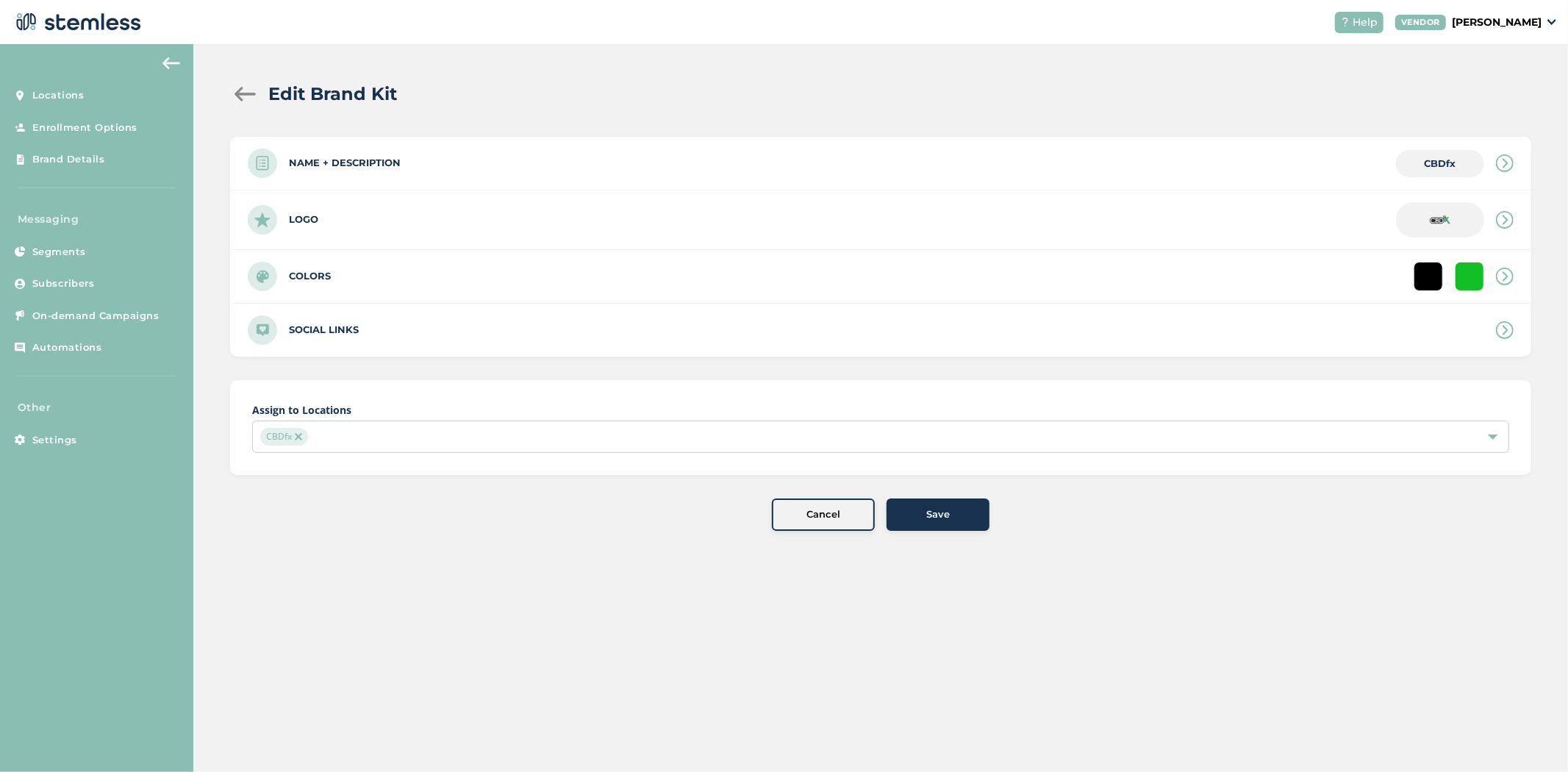
click at [500, 152] on div "Name + Description CBDfx" at bounding box center [881, 164] width 1301 height 53
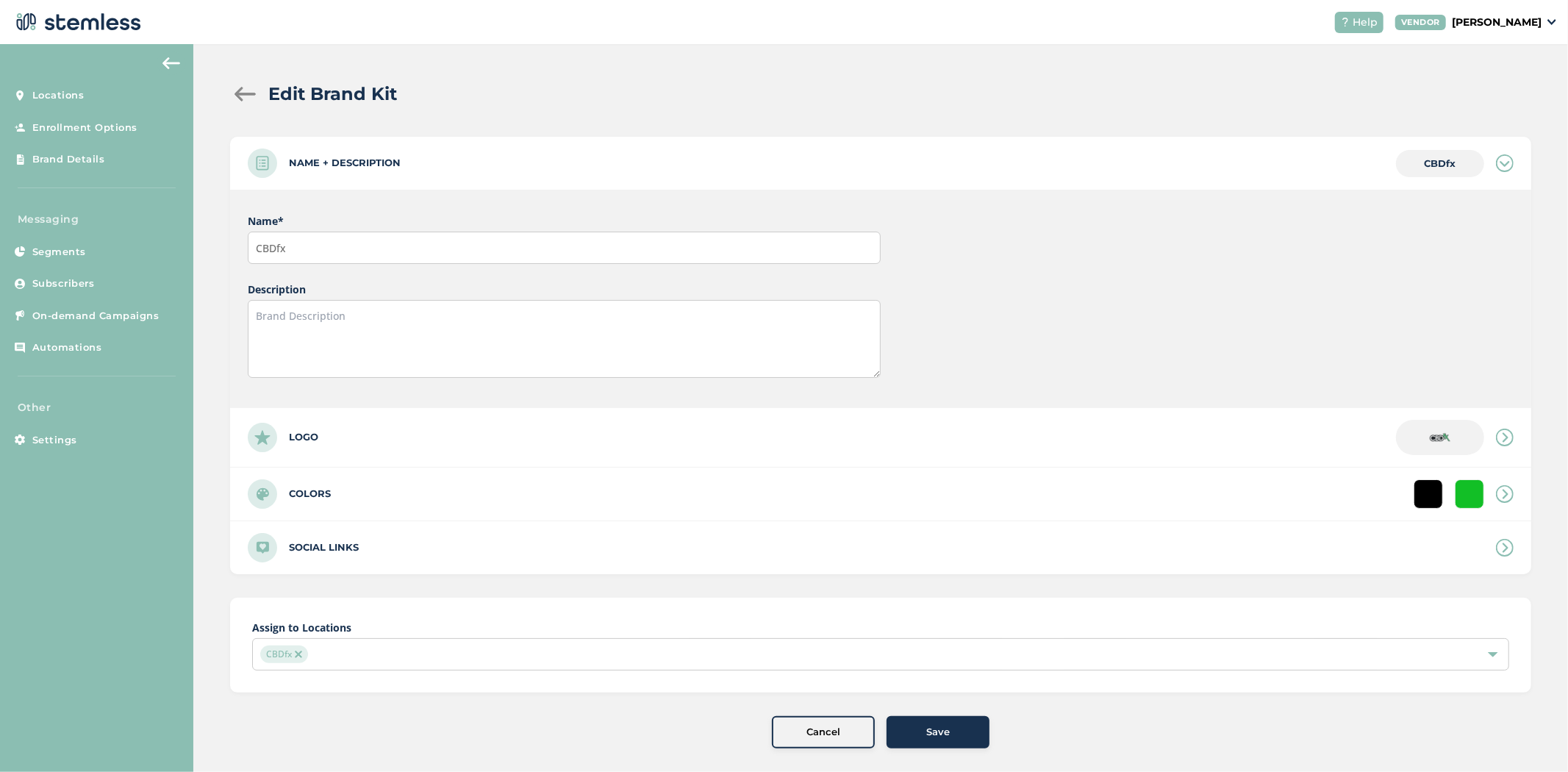
click at [238, 89] on div at bounding box center [245, 93] width 30 height 14
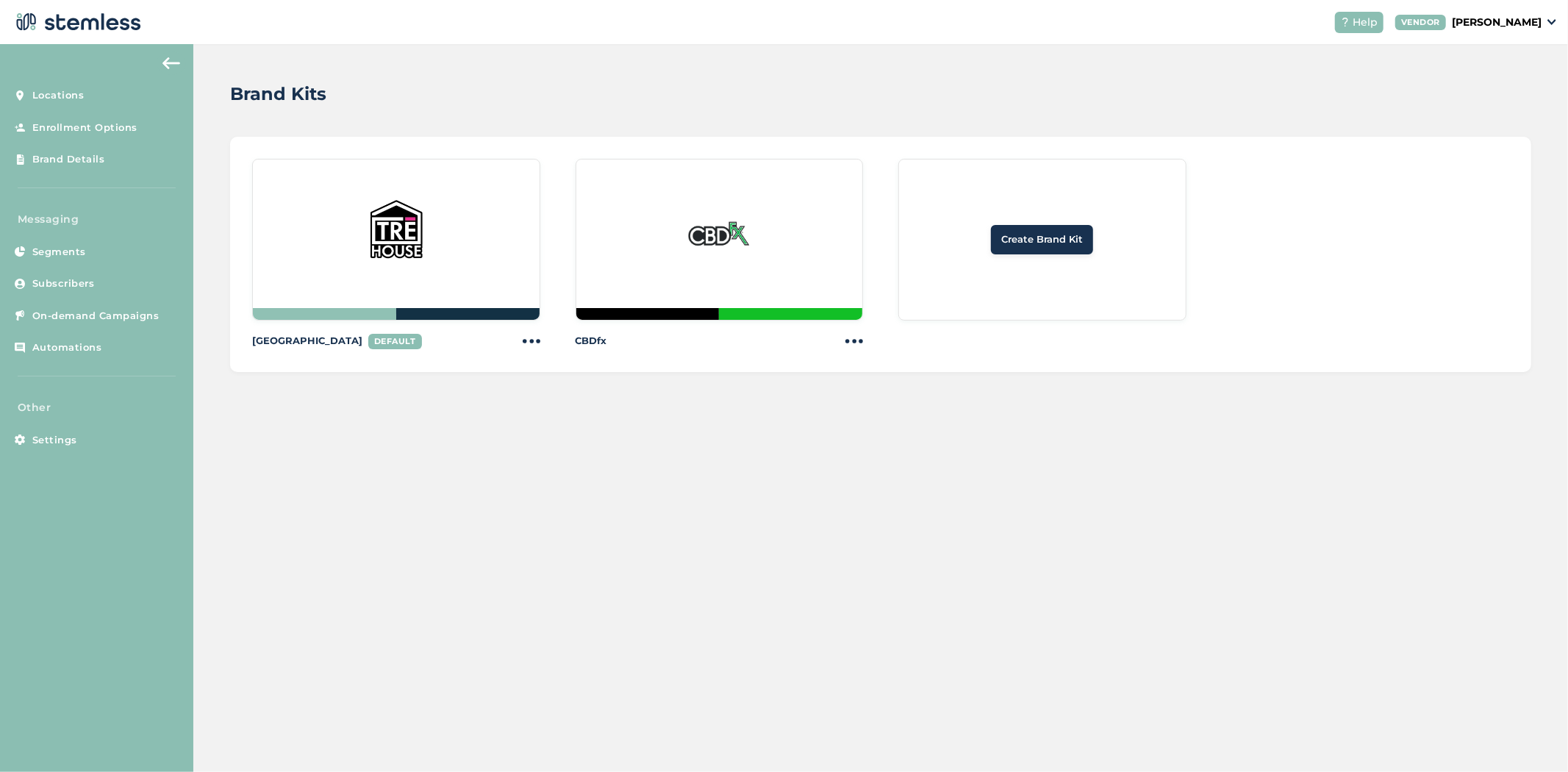
click at [702, 275] on div at bounding box center [720, 240] width 288 height 162
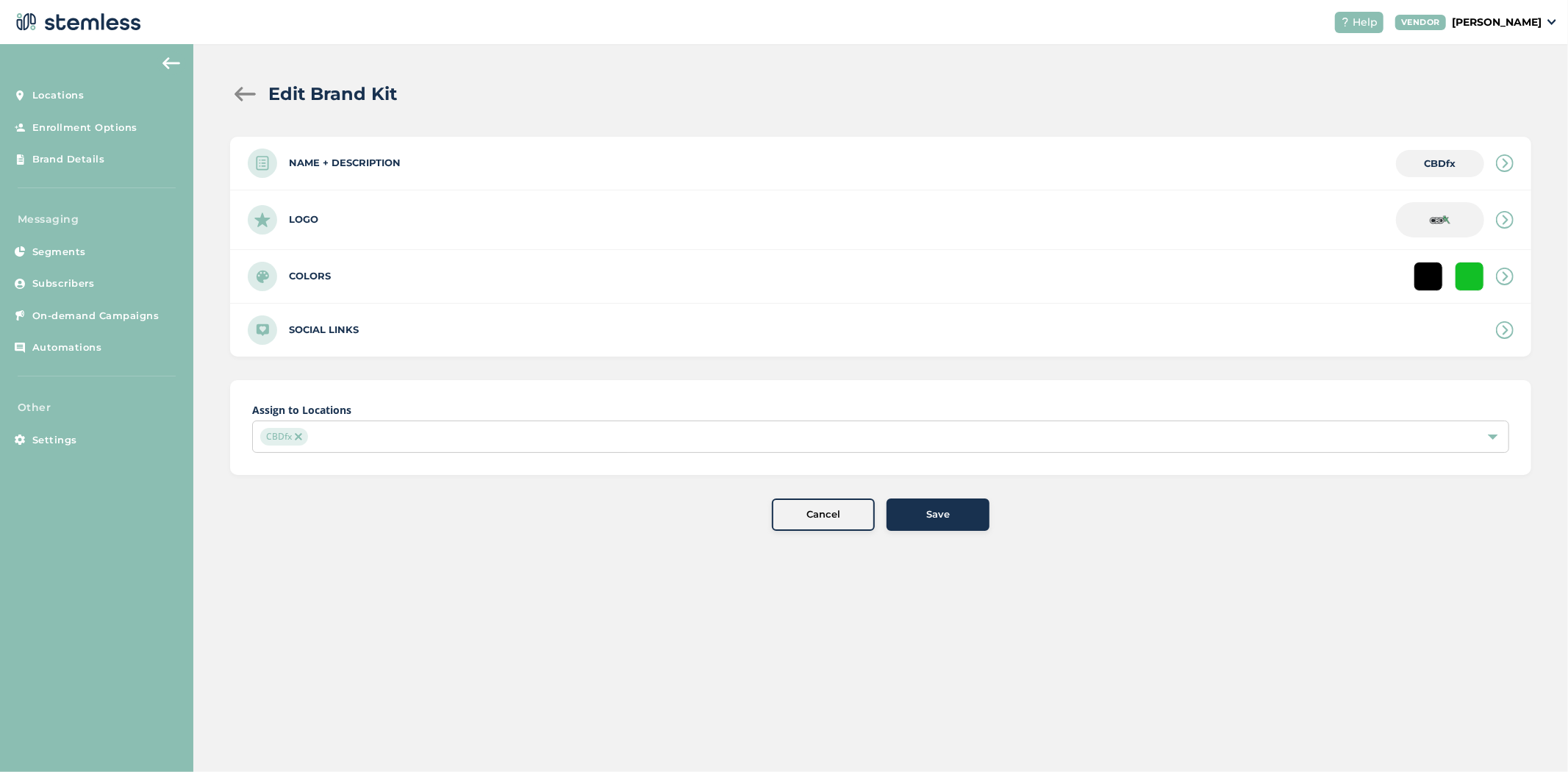
click at [1214, 298] on div "Colors" at bounding box center [881, 277] width 1301 height 53
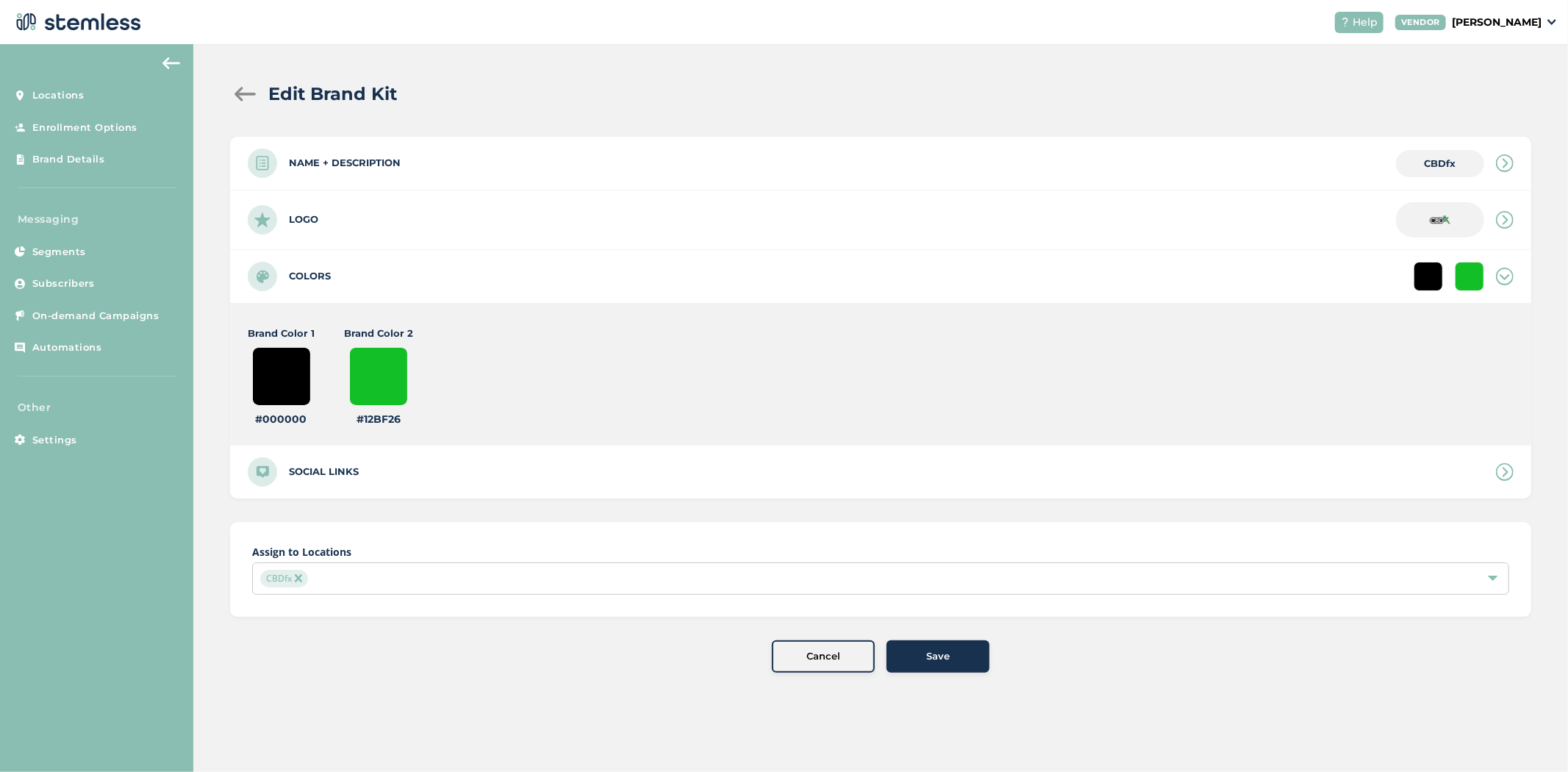
click at [387, 379] on input "#12bf26" at bounding box center [379, 377] width 59 height 59
type input "#0da01e"
click at [962, 660] on div "Save" at bounding box center [938, 656] width 79 height 14
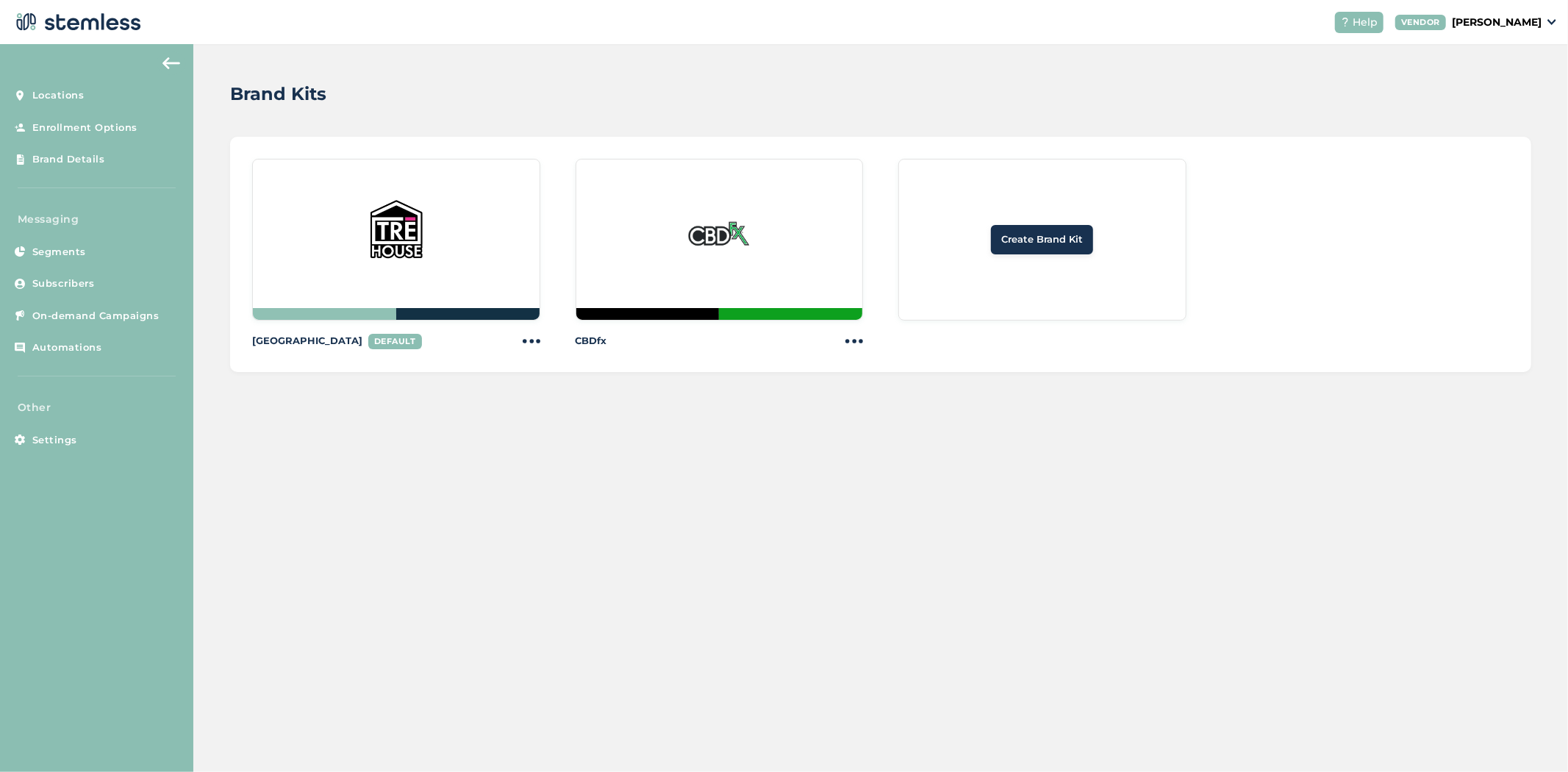
click at [783, 325] on li "CBDfx" at bounding box center [720, 254] width 288 height 191
click at [790, 314] on div at bounding box center [790, 314] width 144 height 11
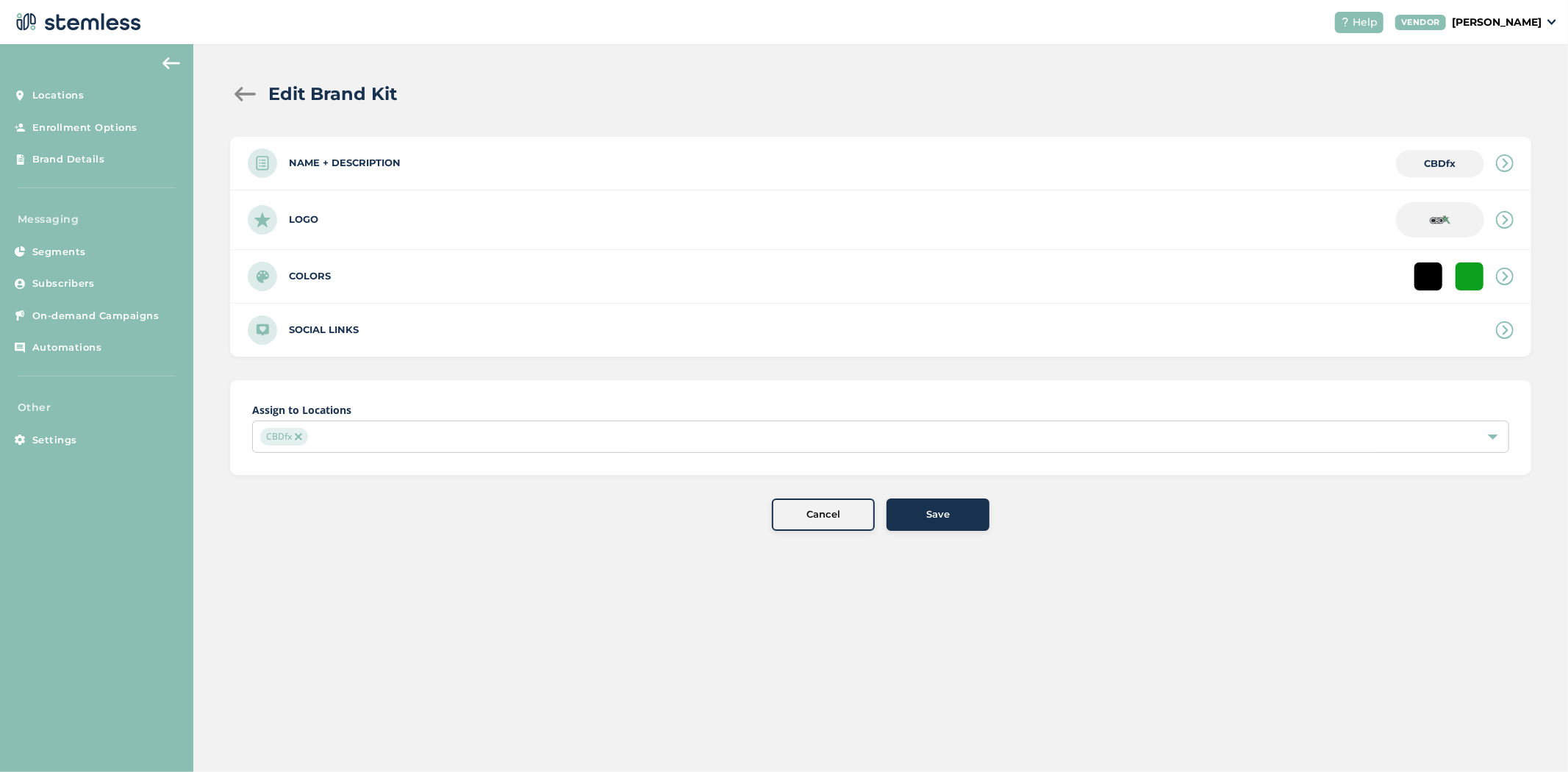
click at [332, 283] on div "Colors" at bounding box center [881, 277] width 1301 height 53
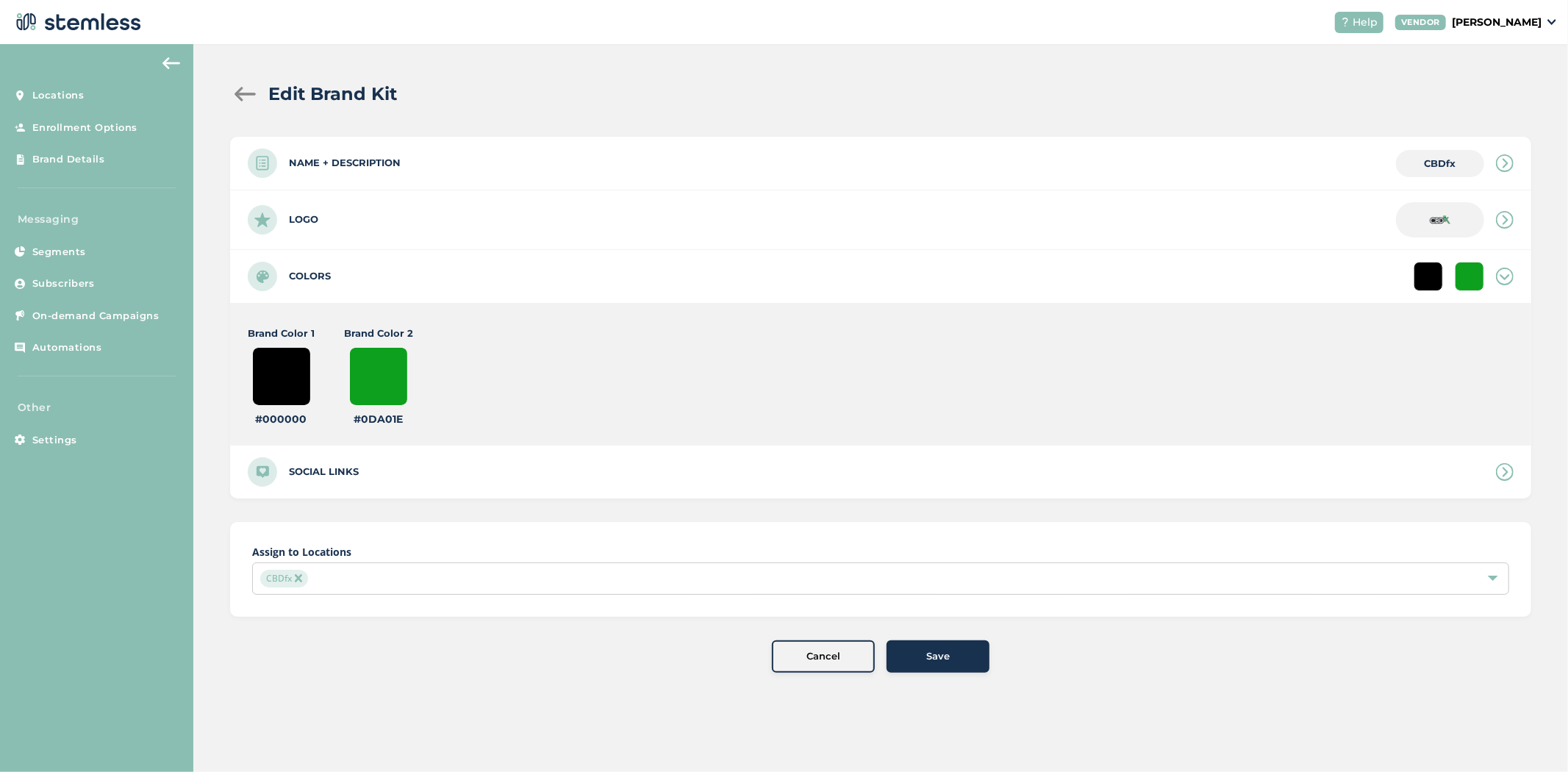
click at [373, 386] on input "#0da01e" at bounding box center [379, 377] width 59 height 59
click at [394, 398] on input "#2596be" at bounding box center [379, 377] width 59 height 59
type input "#28ba60"
click at [982, 657] on button "Save" at bounding box center [938, 657] width 103 height 32
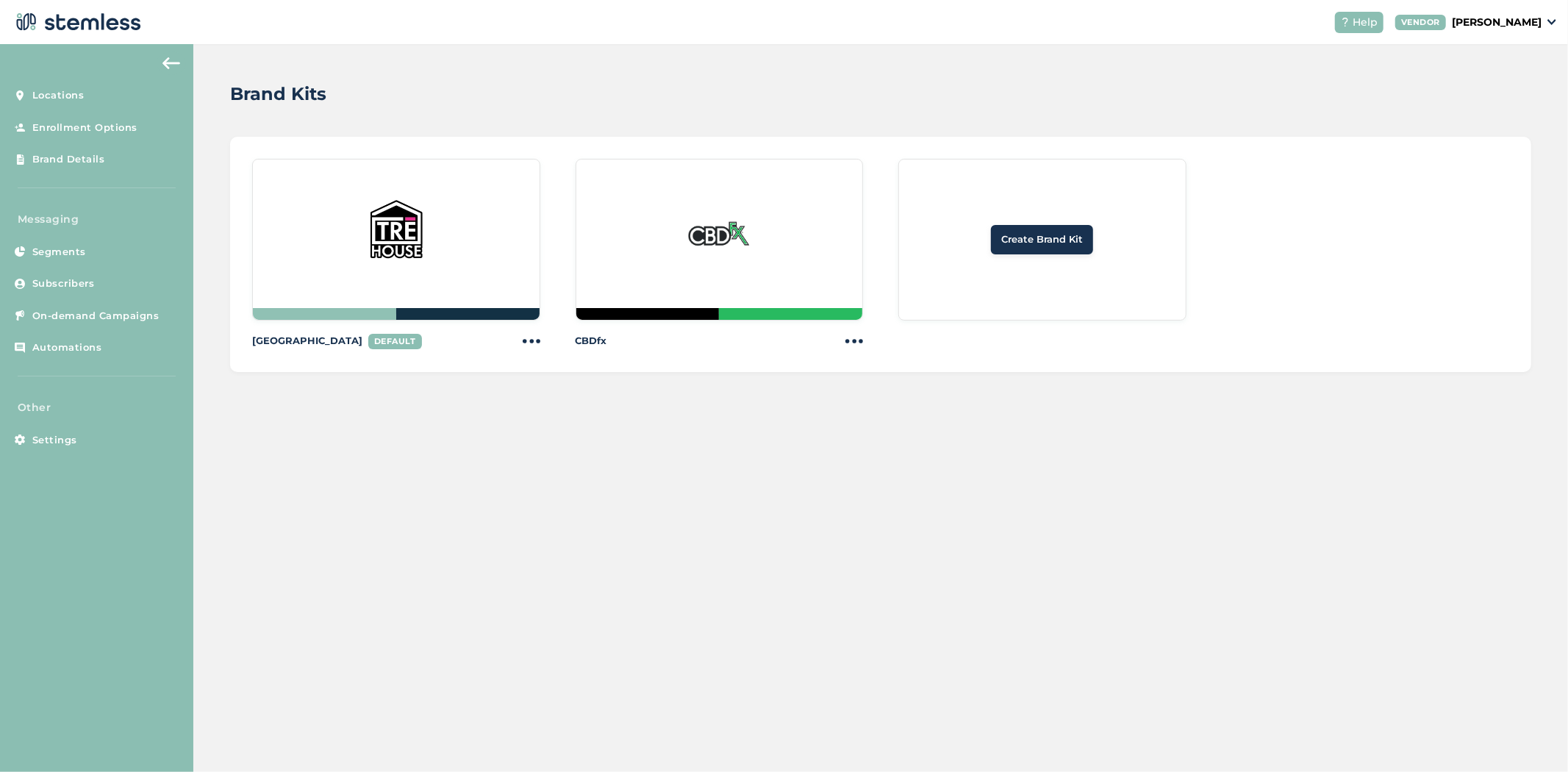
click at [629, 302] on div at bounding box center [720, 240] width 288 height 162
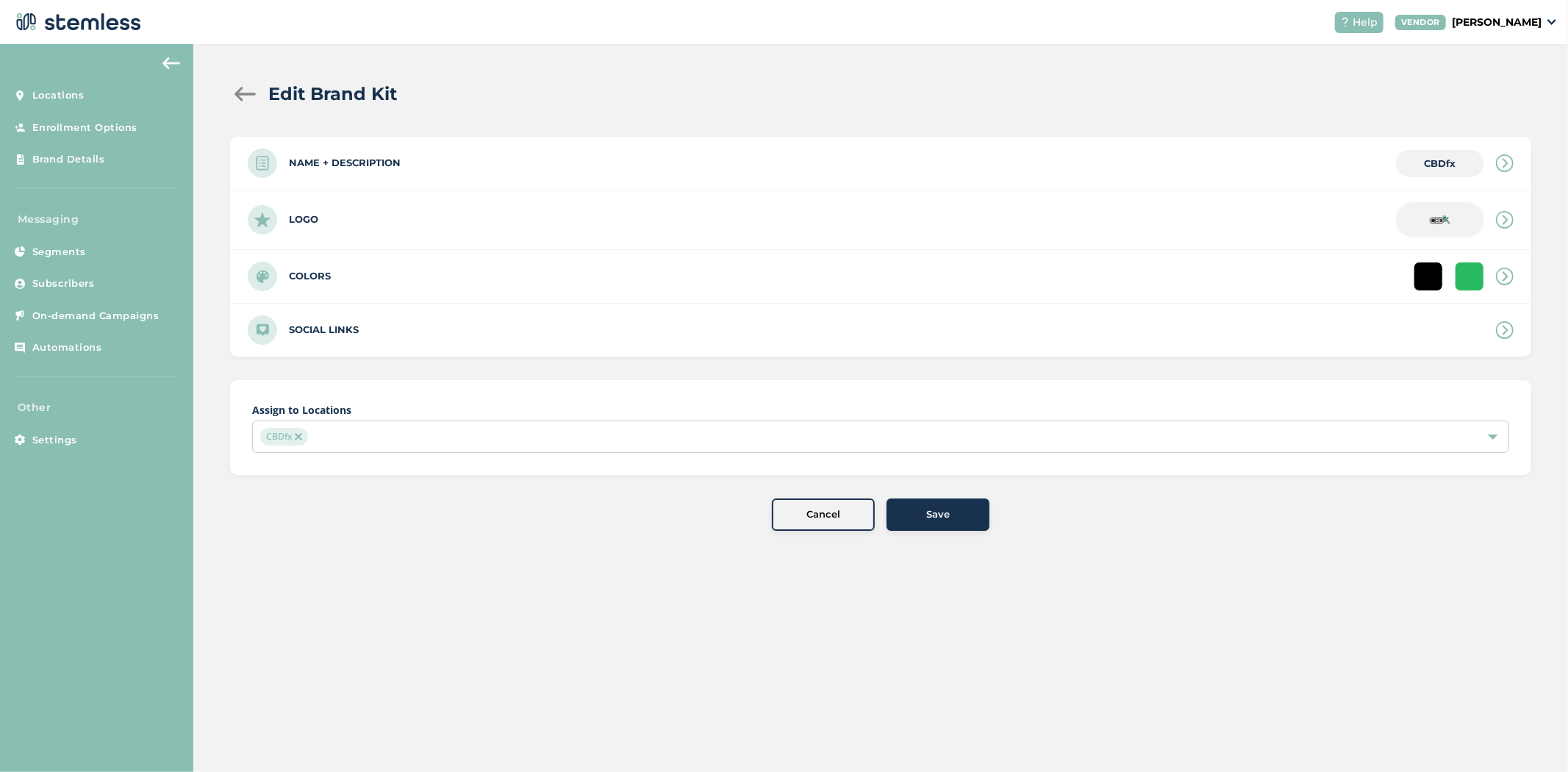
click at [471, 279] on div "Colors" at bounding box center [881, 277] width 1301 height 53
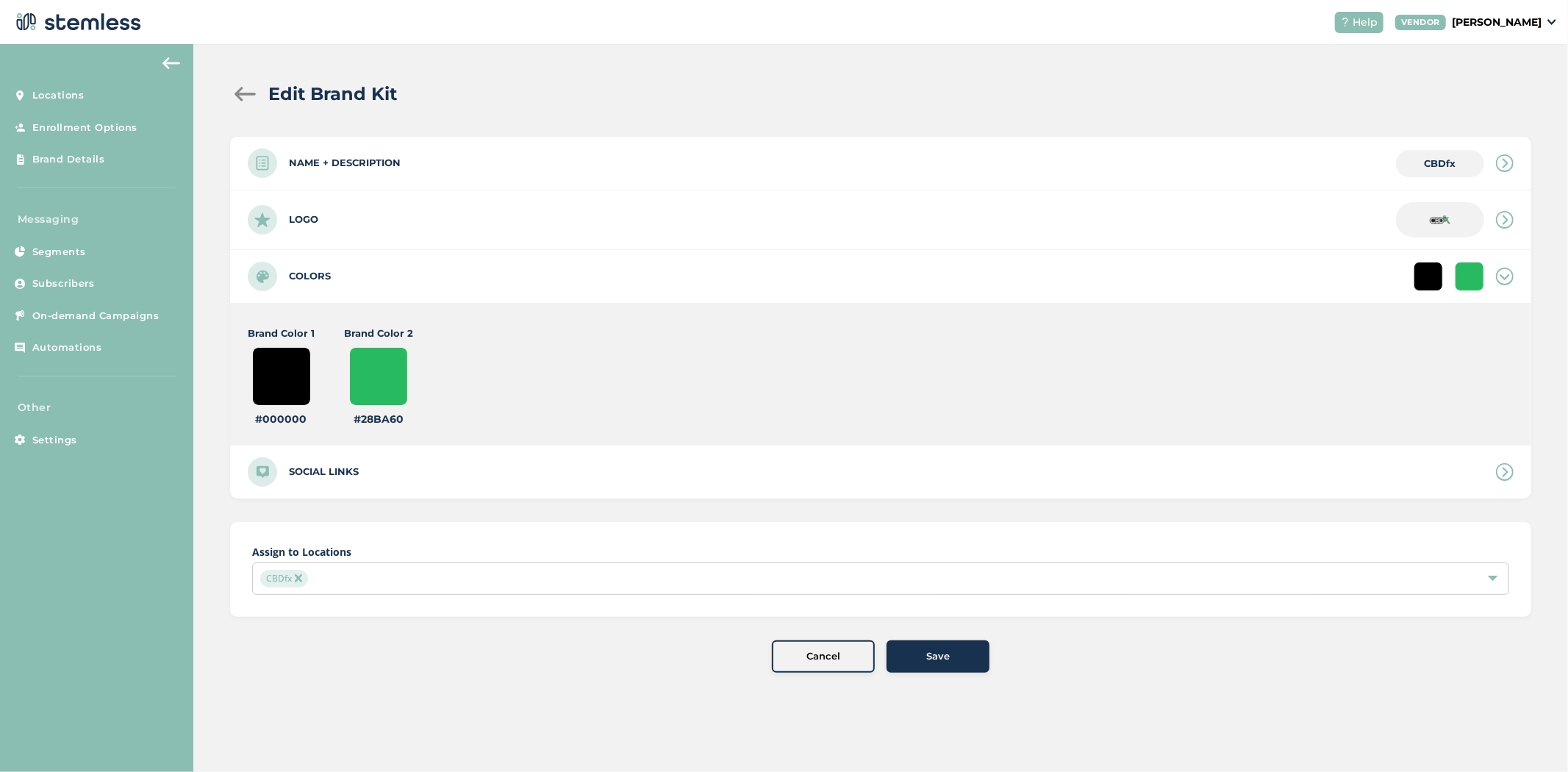
click at [282, 380] on input "#000000" at bounding box center [282, 377] width 59 height 59
type input "#25292c"
click at [786, 612] on div "Assign to Locations CBDfx" at bounding box center [881, 569] width 1301 height 95
click at [957, 647] on button "Save" at bounding box center [938, 657] width 103 height 32
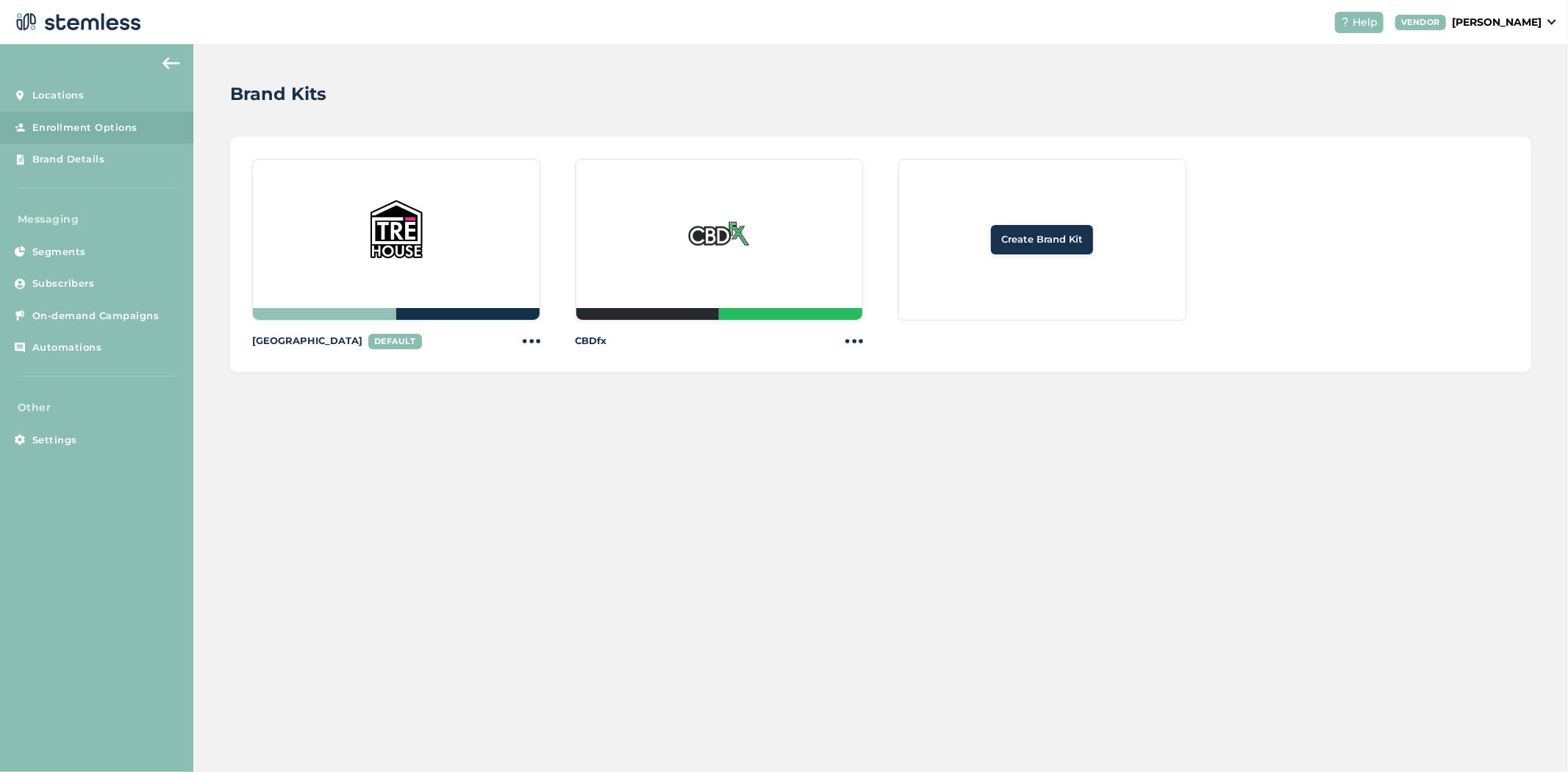
click at [115, 137] on link "Enrollment Options" at bounding box center [96, 128] width 193 height 32
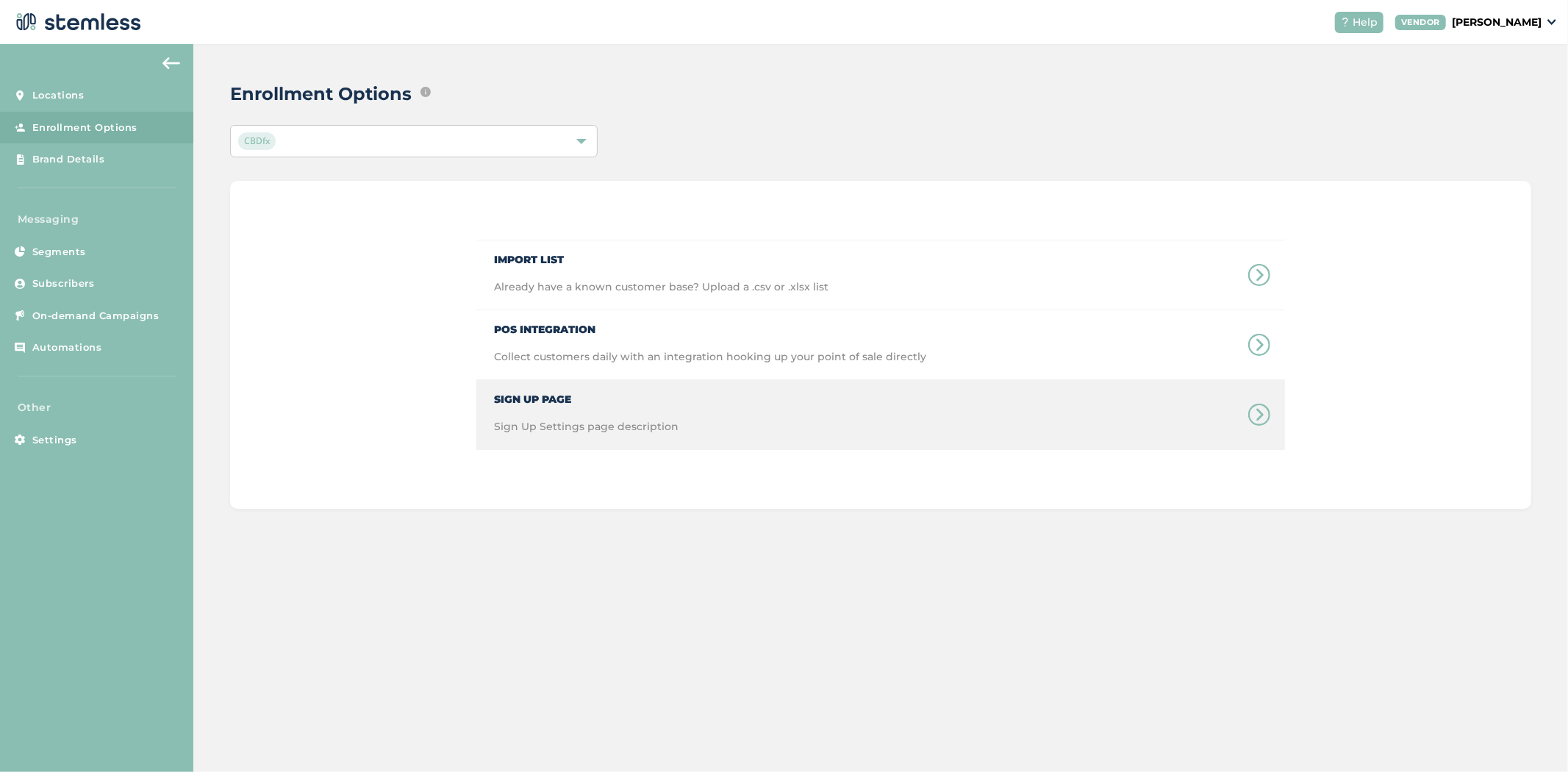
click at [615, 420] on span "Sign Up Settings page description" at bounding box center [586, 434] width 185 height 30
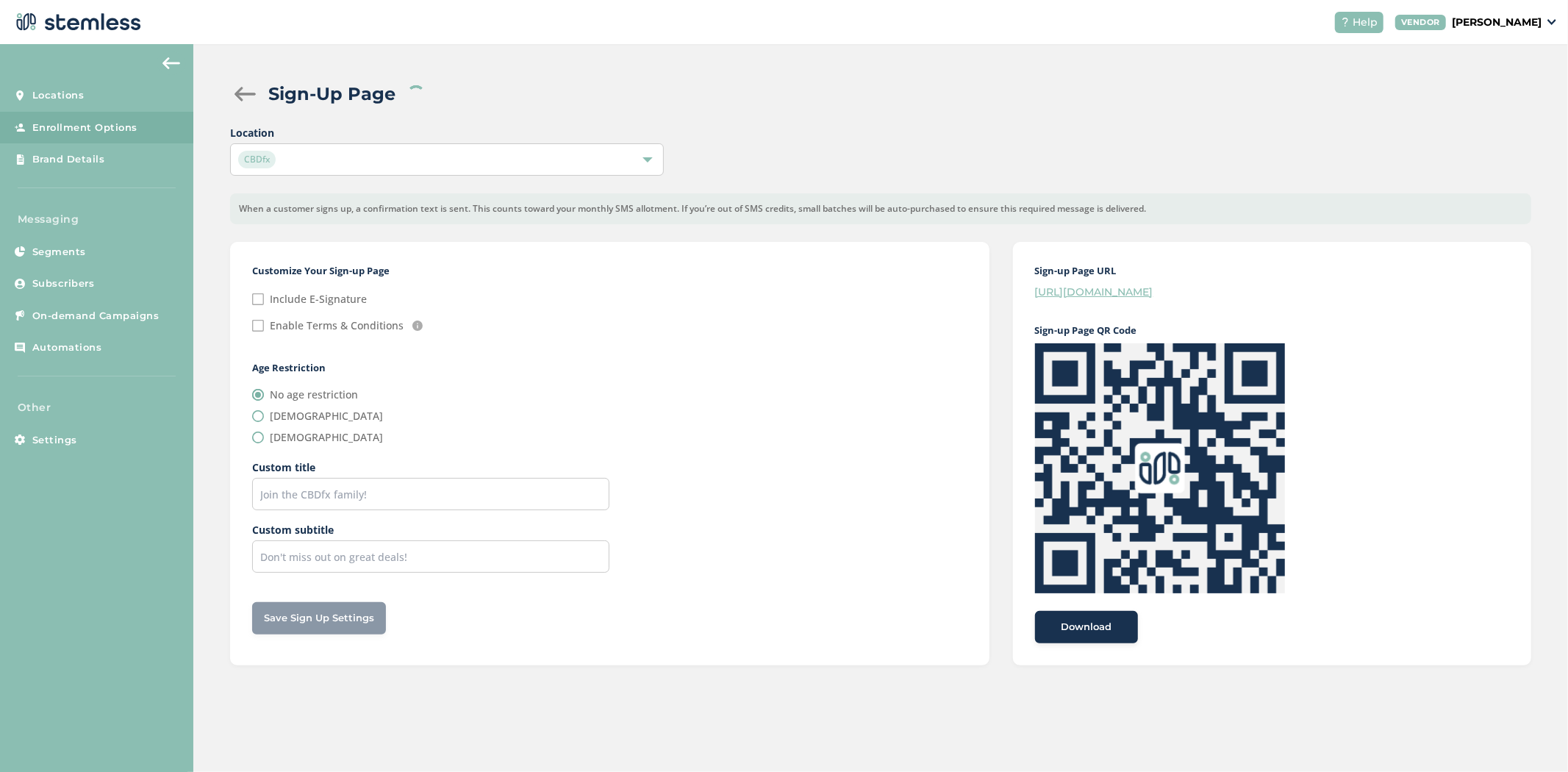
checkbox input "false"
click at [237, 89] on div at bounding box center [245, 93] width 30 height 14
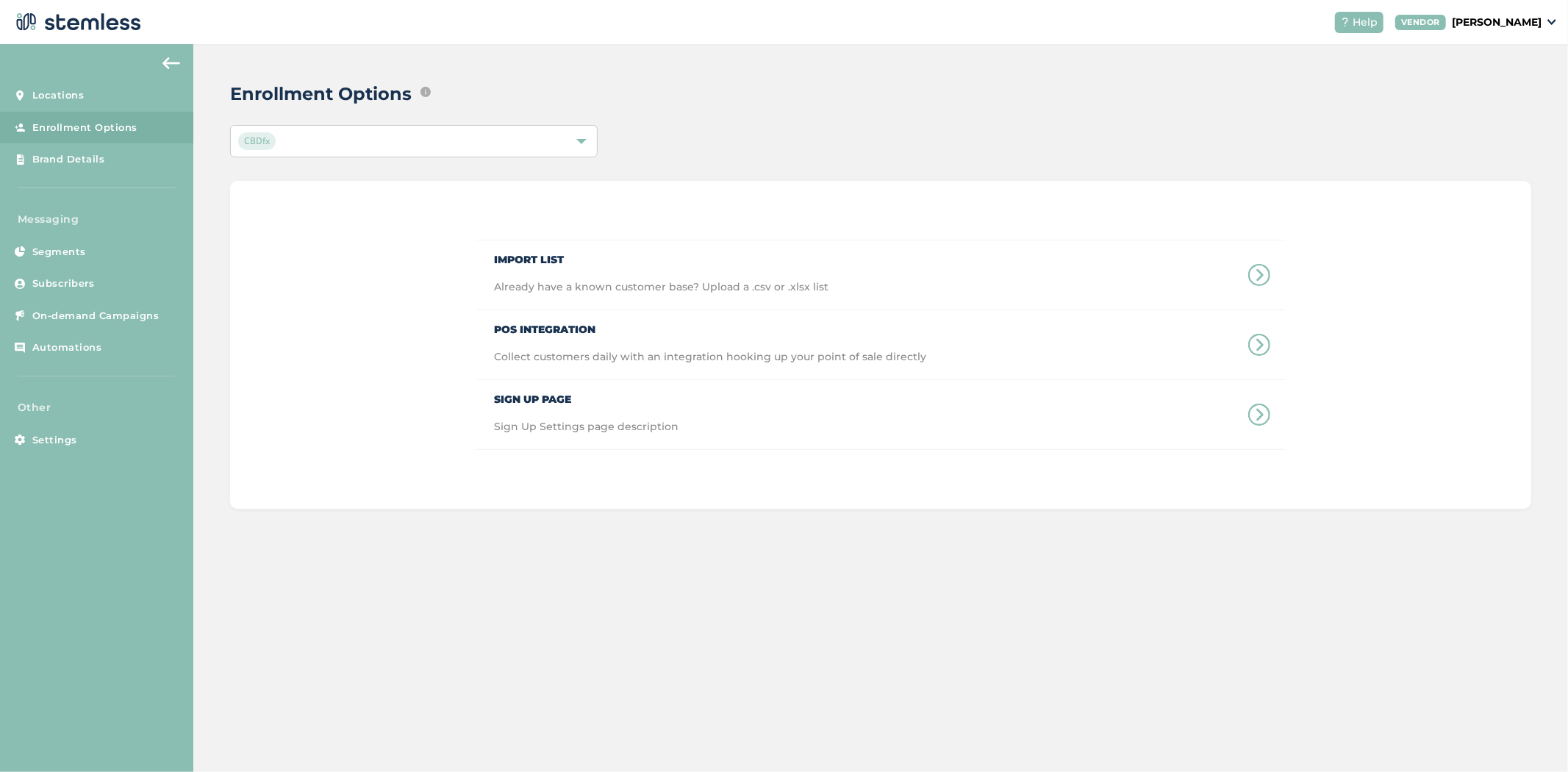
drag, startPoint x: 1217, startPoint y: 555, endPoint x: 1191, endPoint y: 549, distance: 26.7
click at [1195, 554] on div "Enrollment Options Edit ways that text message marketing subscribers and/or loy…" at bounding box center [881, 407] width 1375 height 728
click at [96, 132] on span "Enrollment Options" at bounding box center [85, 128] width 105 height 14
click at [422, 149] on div "Select Location" at bounding box center [414, 141] width 367 height 32
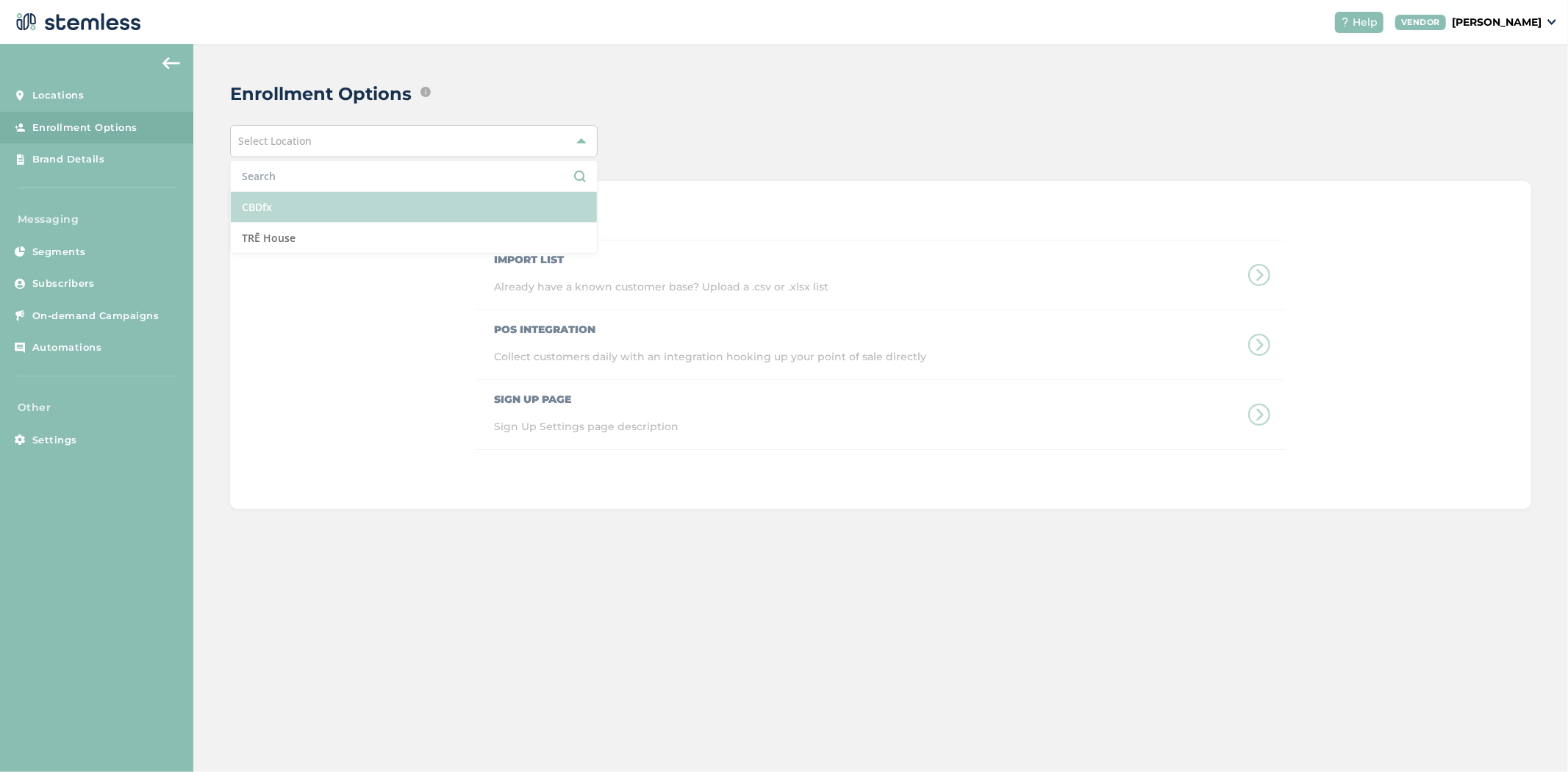
click at [397, 207] on li "CBDfx" at bounding box center [413, 208] width 367 height 30
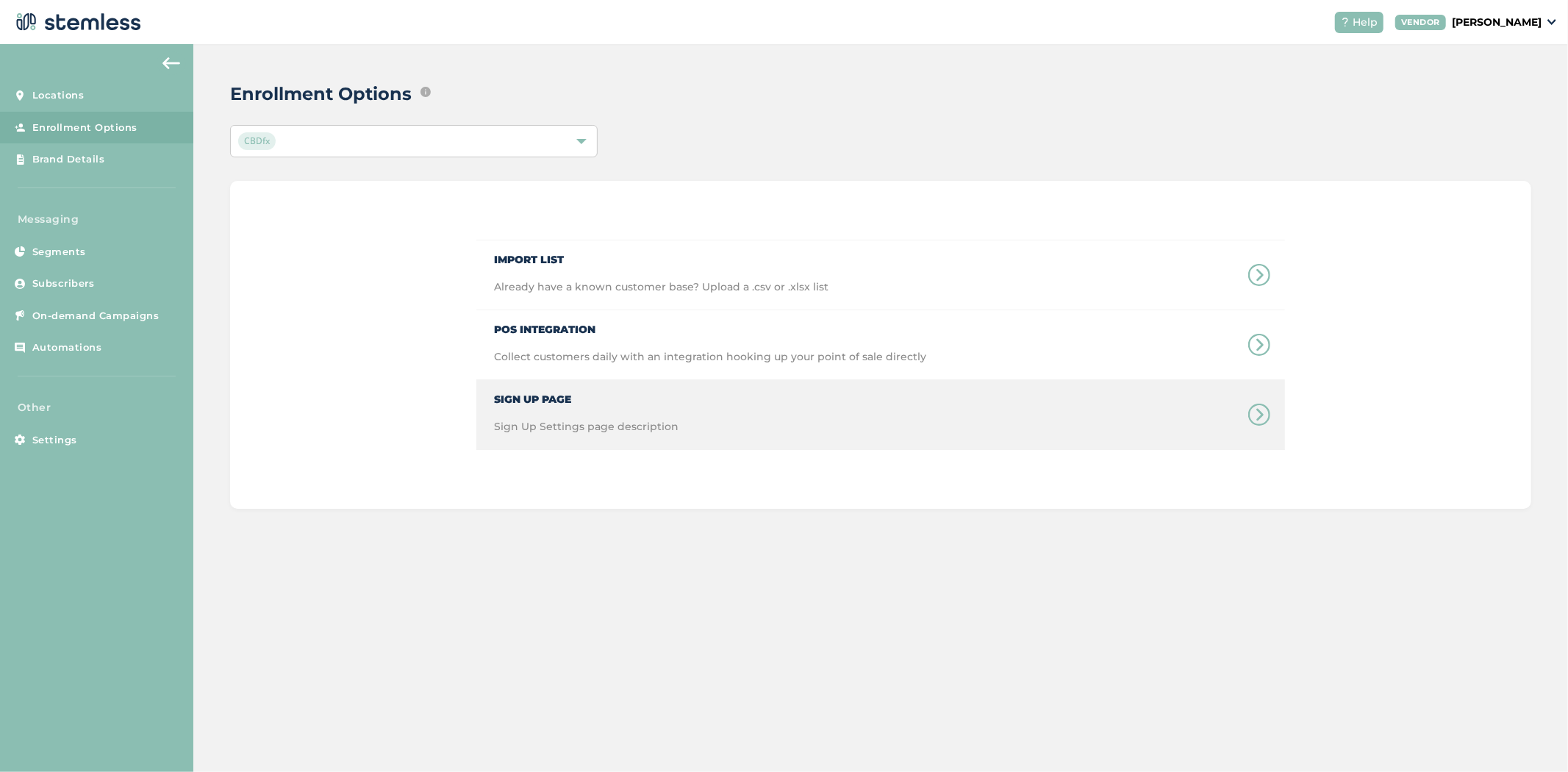
click at [534, 406] on span "Sign Up Page" at bounding box center [586, 393] width 185 height 28
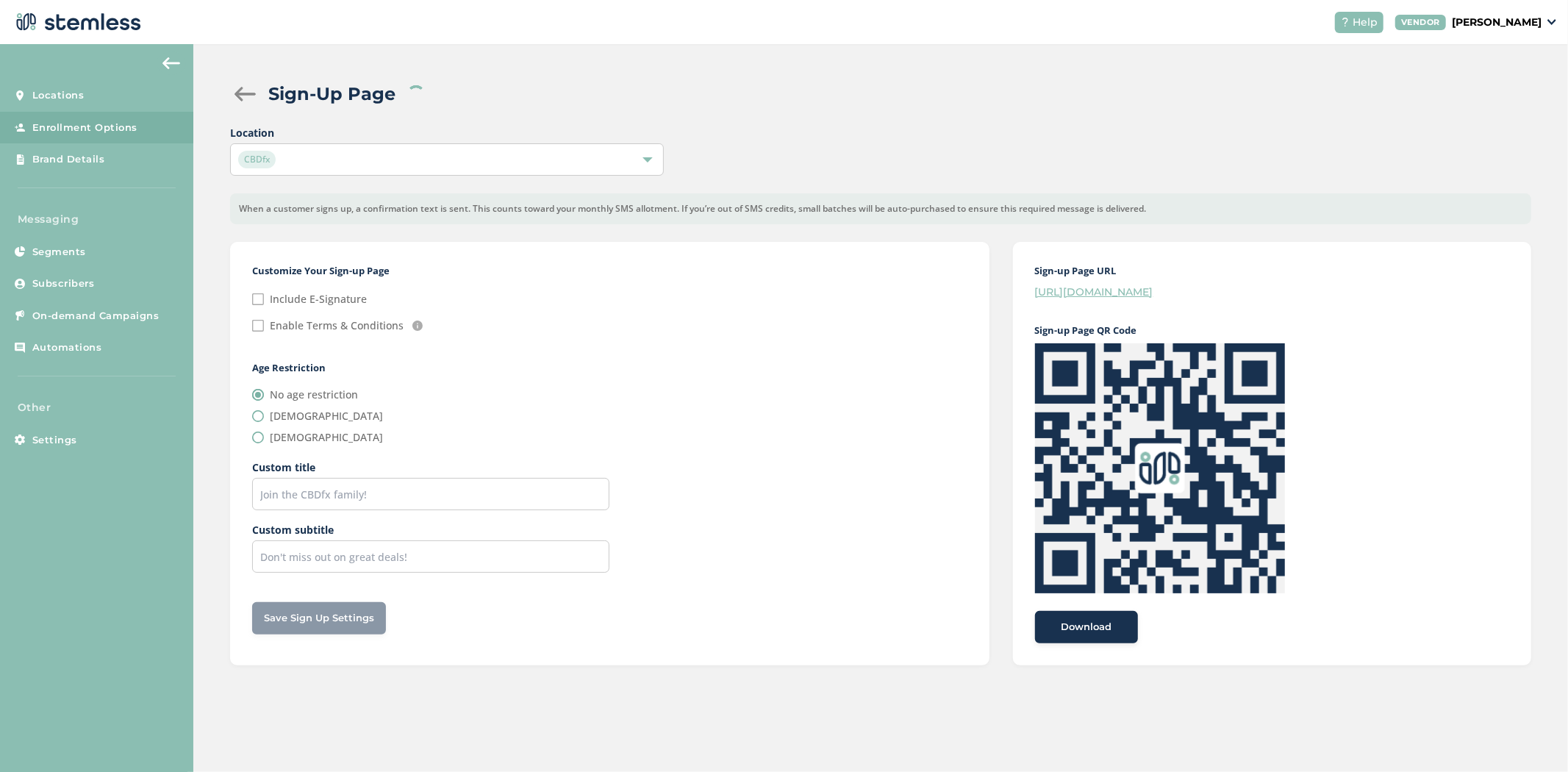
checkbox input "false"
click at [234, 95] on div at bounding box center [245, 93] width 30 height 14
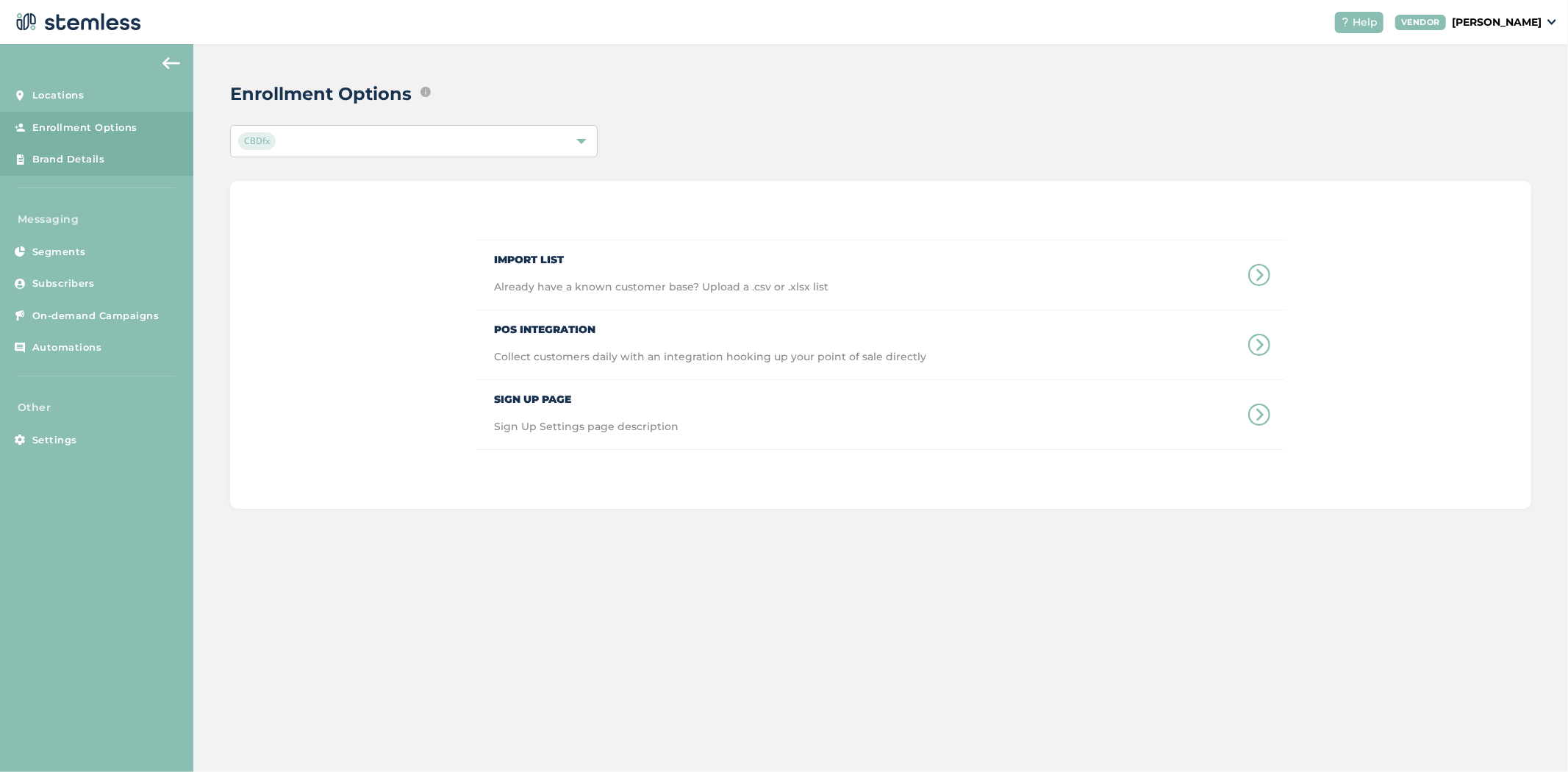
click at [108, 154] on link "Brand Details" at bounding box center [96, 160] width 193 height 32
